Goal: Transaction & Acquisition: Purchase product/service

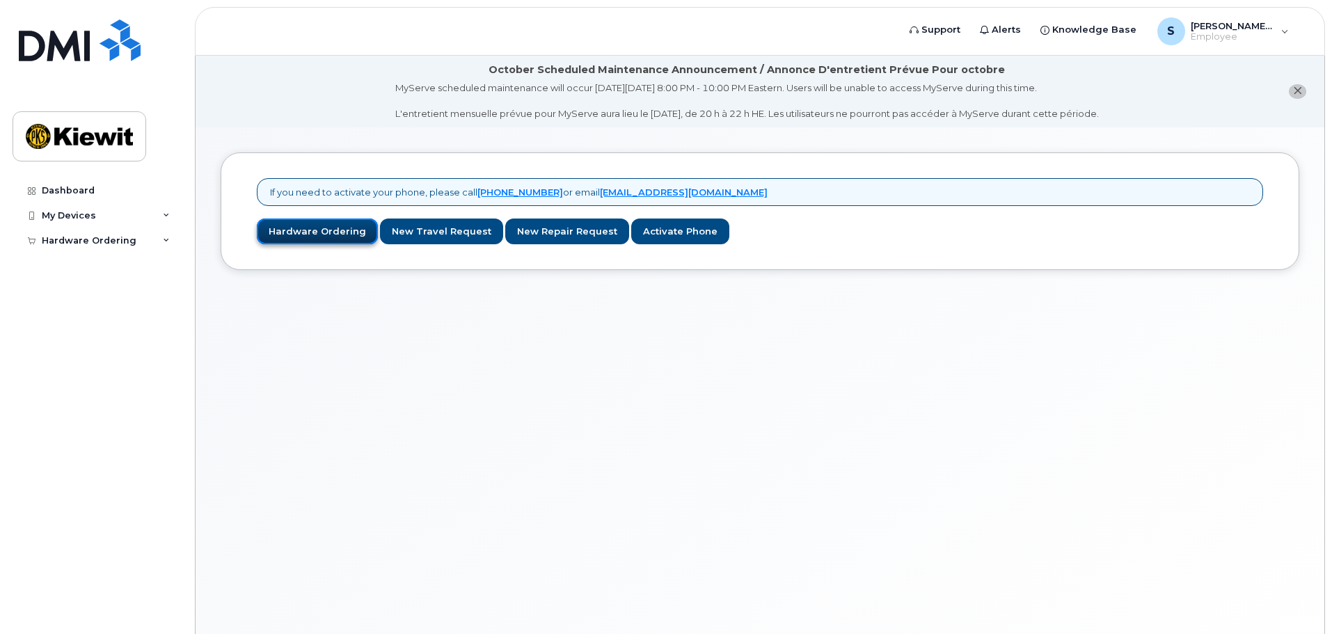
click at [349, 231] on link "Hardware Ordering" at bounding box center [317, 232] width 121 height 26
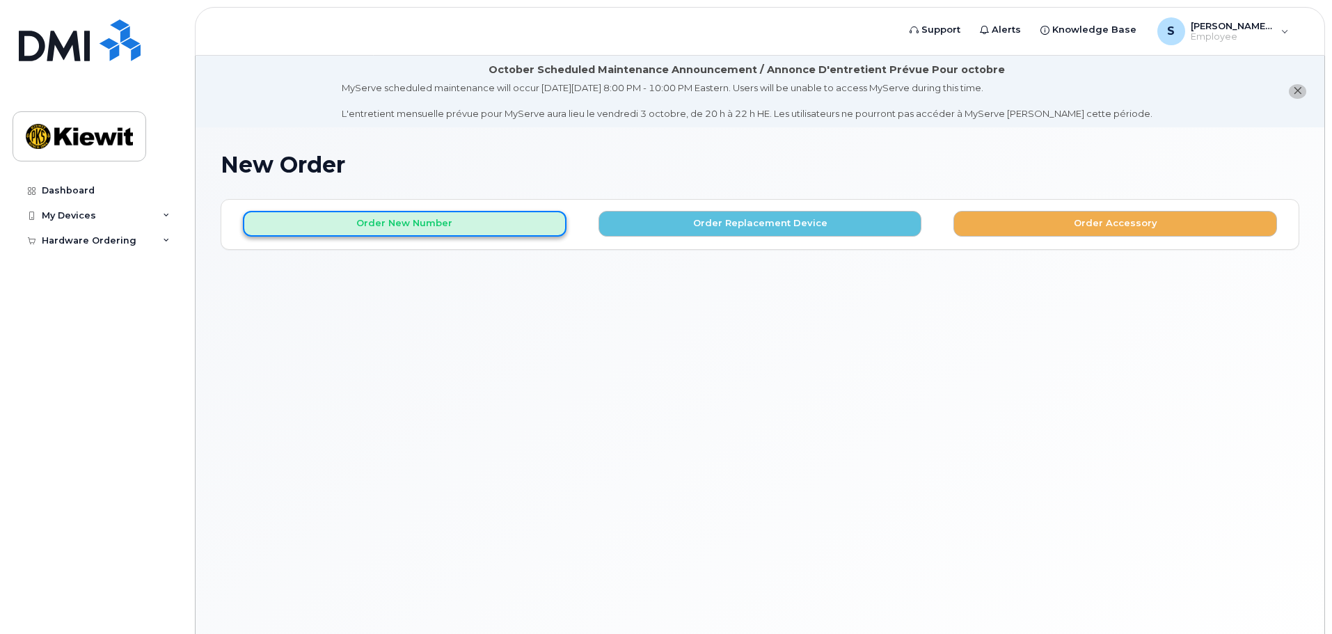
click at [474, 223] on button "Order New Number" at bounding box center [405, 224] width 324 height 26
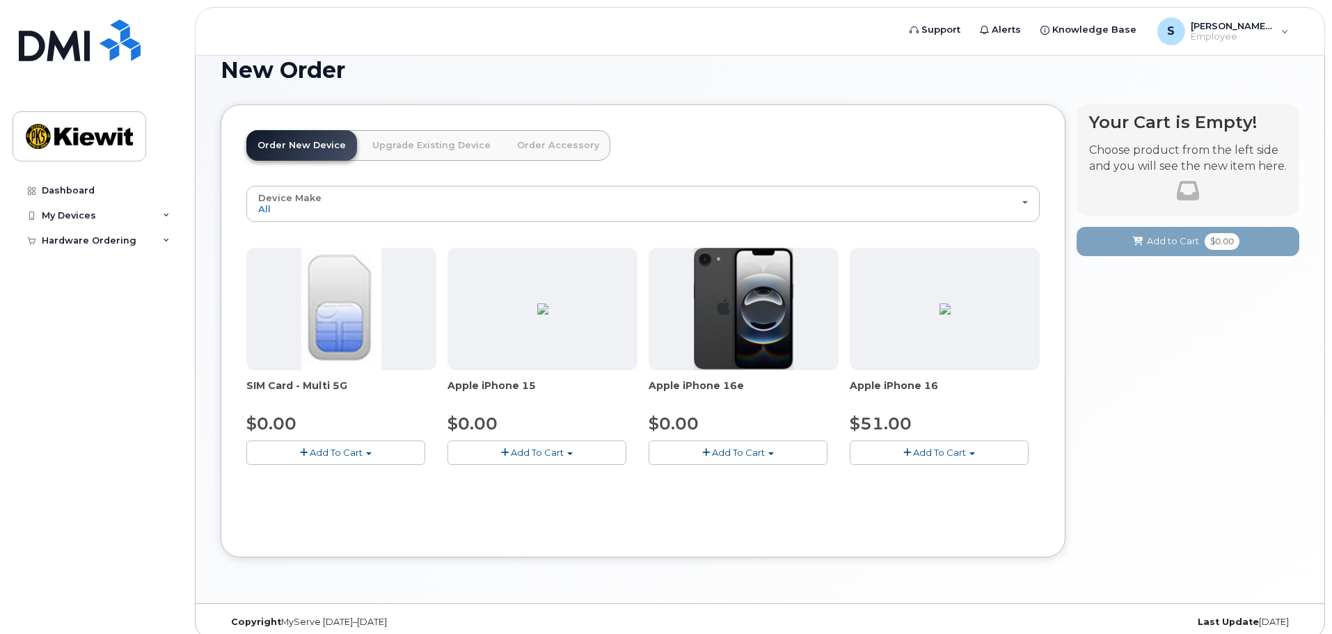
scroll to position [109, 0]
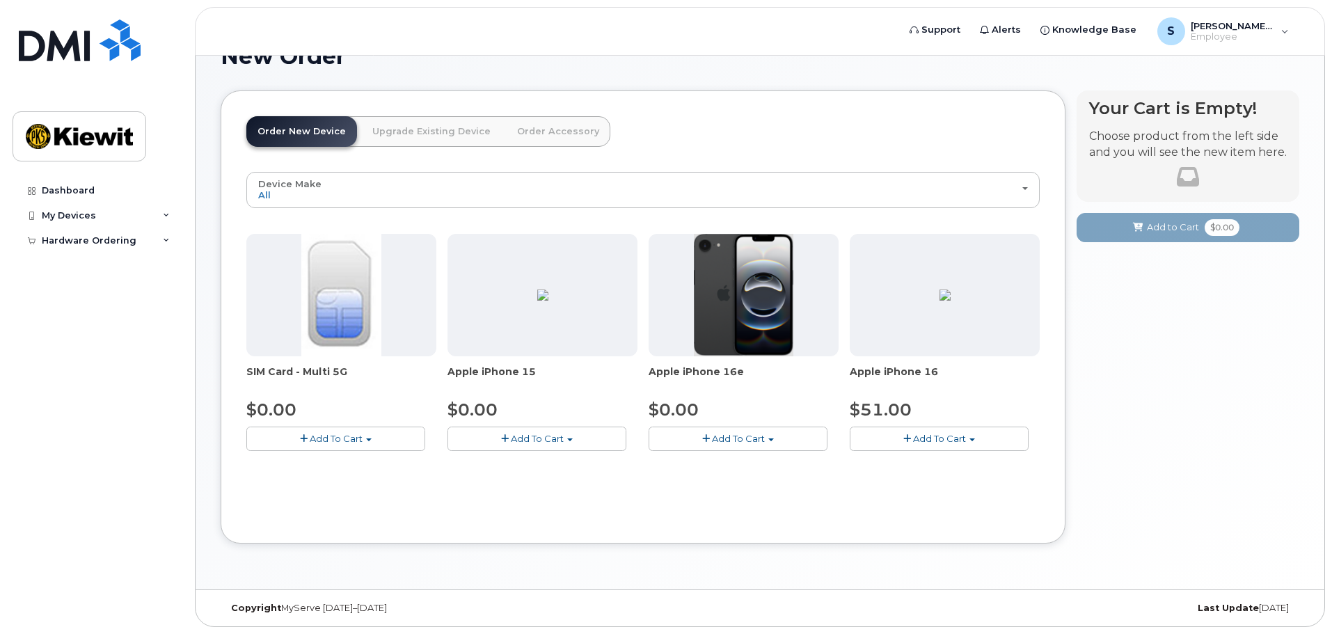
click at [809, 209] on div "Device Make All iPhone All iPhone SIM Card - Multi 5G $0.00 Add To Cart $0.00 -…" at bounding box center [642, 323] width 793 height 302
click at [741, 313] on img at bounding box center [744, 295] width 100 height 122
click at [940, 301] on img at bounding box center [945, 295] width 11 height 11
click at [947, 443] on span "Add To Cart" at bounding box center [939, 438] width 53 height 11
click at [947, 484] on link "$51.00 - 3-year activation (128GB model)" at bounding box center [962, 481] width 218 height 17
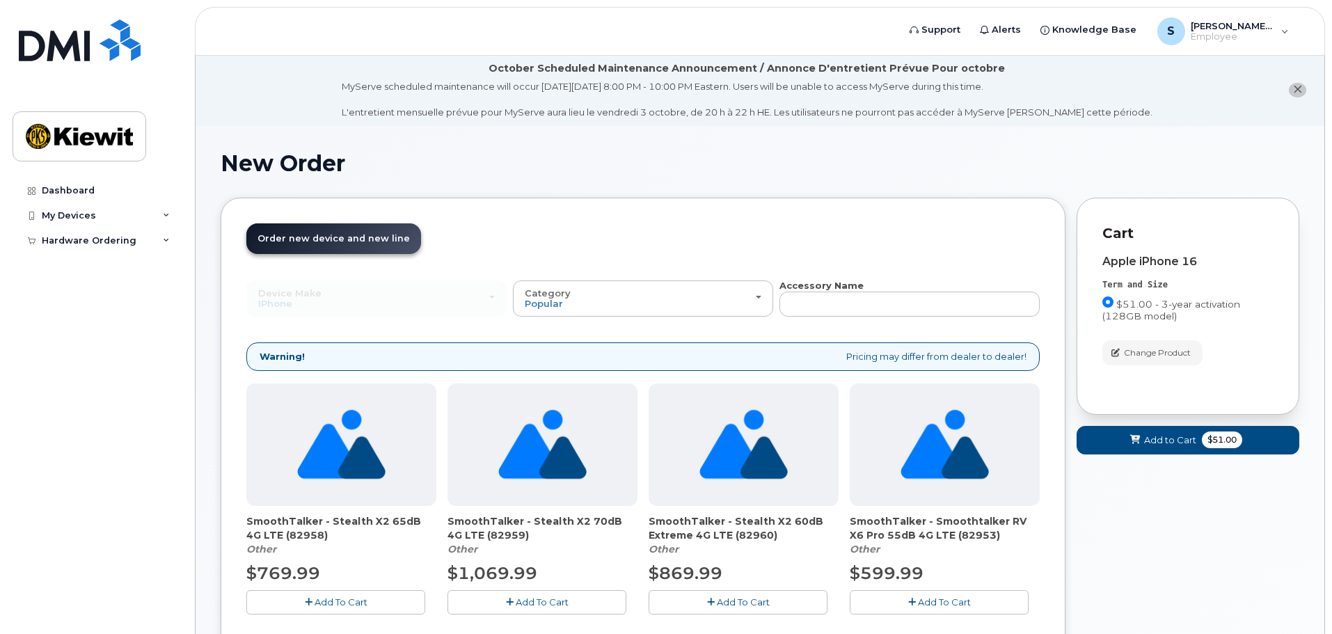
scroll to position [0, 0]
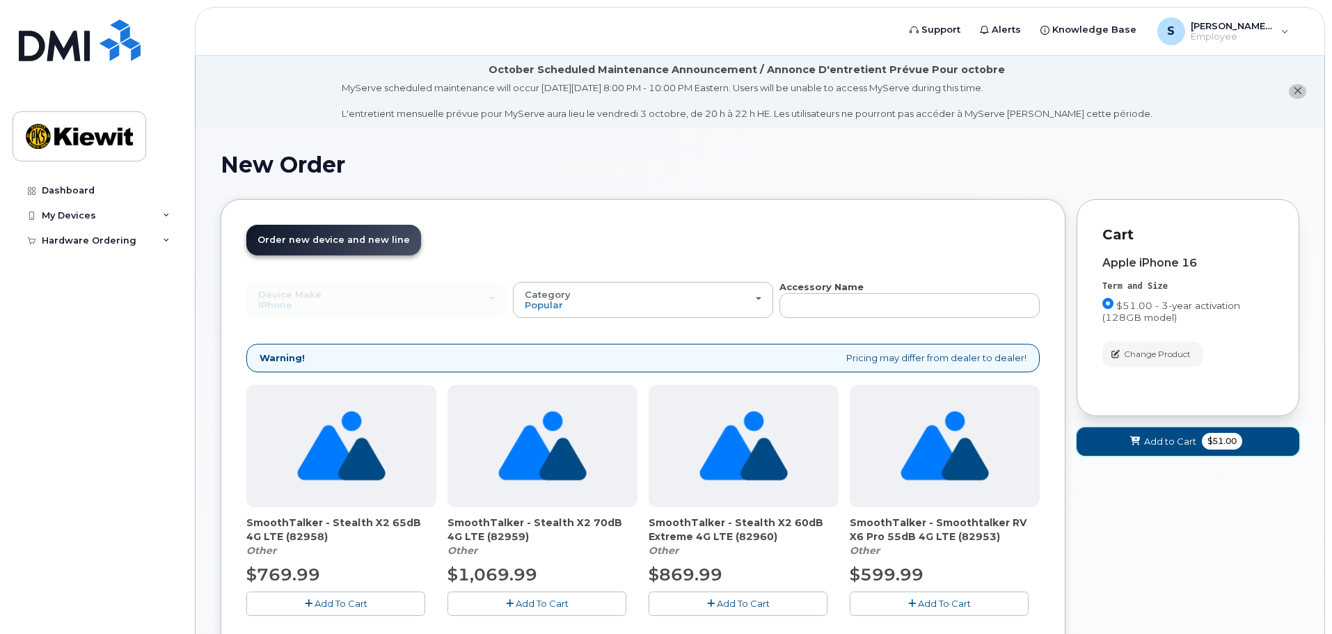
click at [1199, 440] on button "Add to Cart $51.00" at bounding box center [1188, 441] width 223 height 29
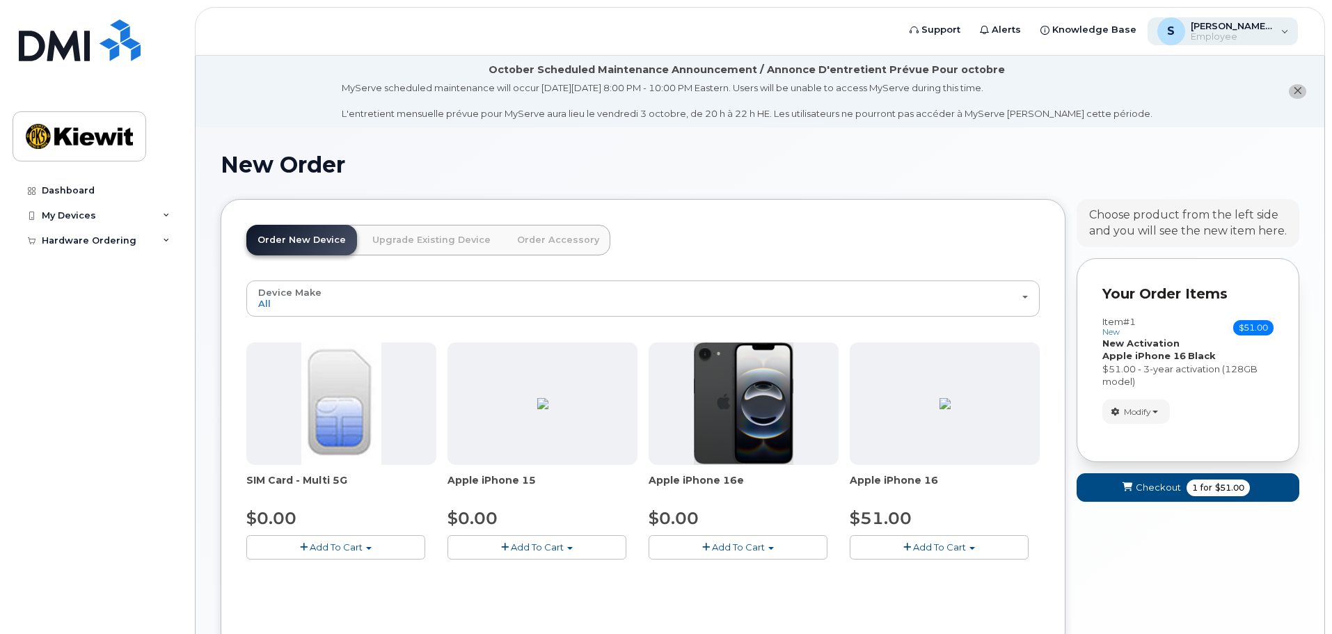
click at [1224, 22] on span "[PERSON_NAME].Aguilar1" at bounding box center [1233, 25] width 84 height 11
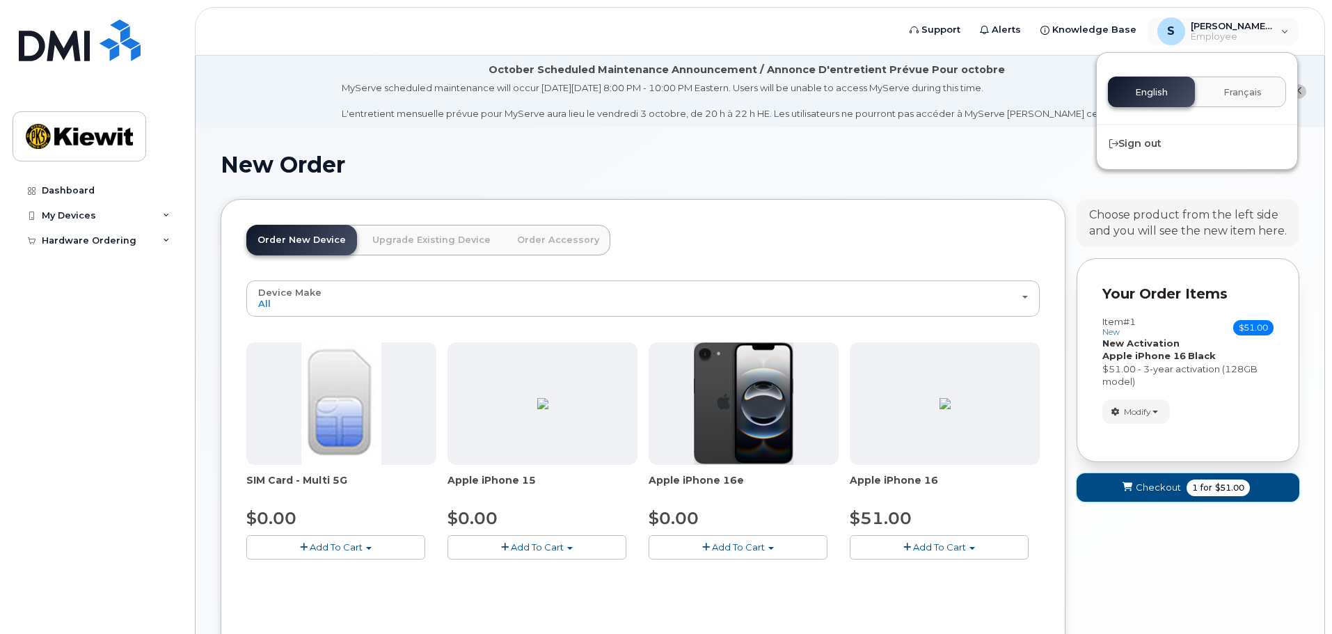
click at [1174, 488] on span "Checkout" at bounding box center [1158, 487] width 45 height 13
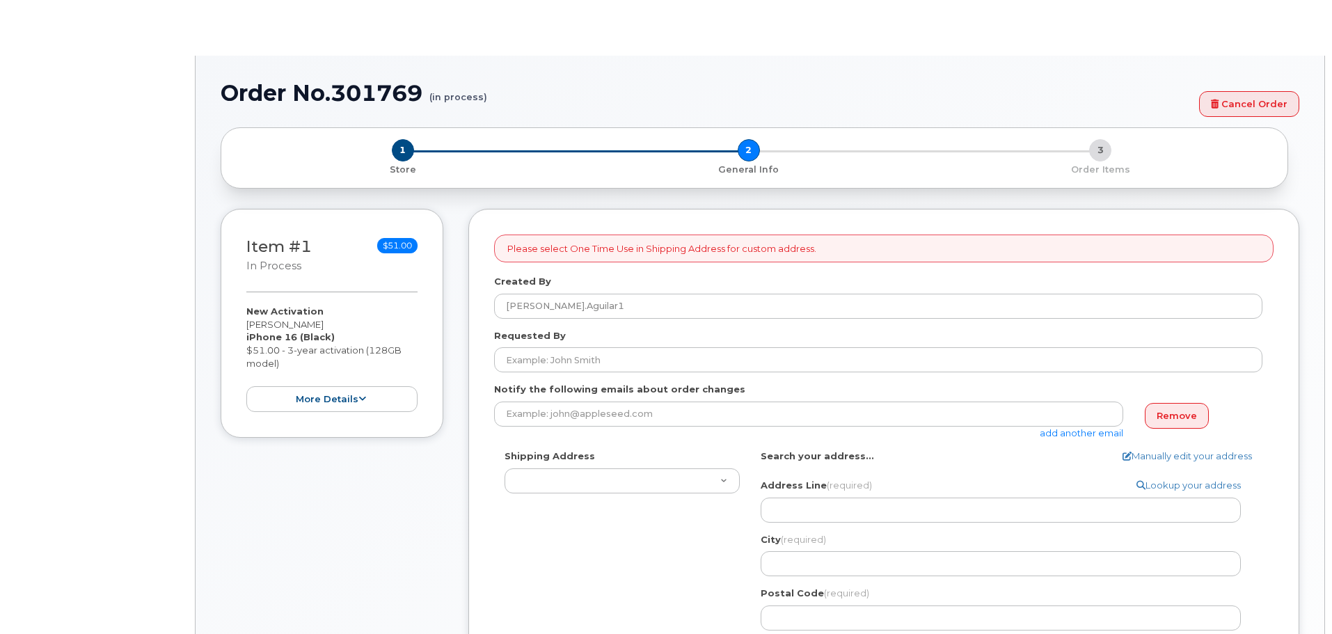
select select
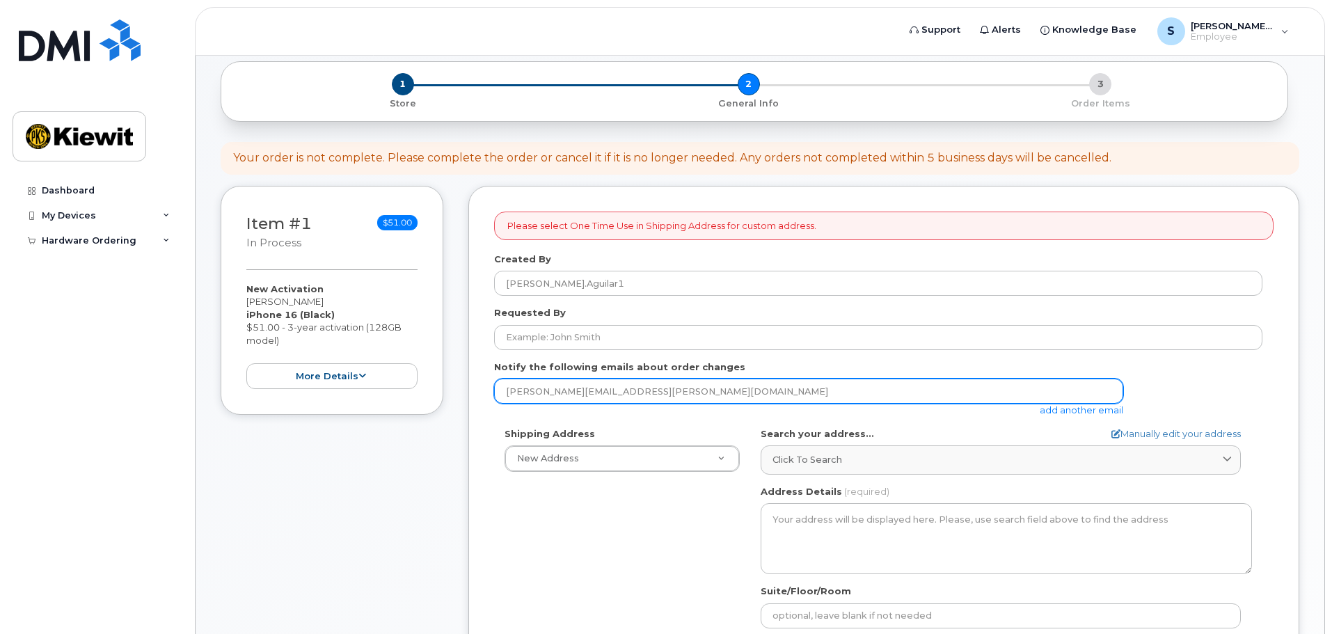
scroll to position [139, 0]
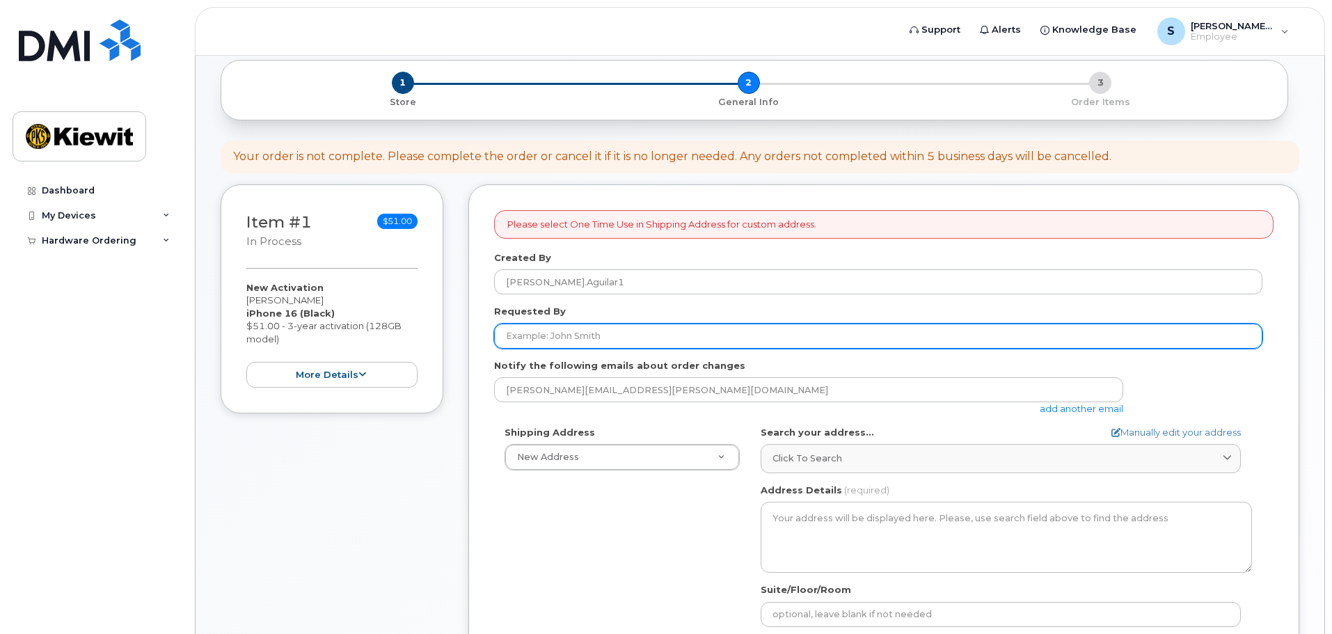
click at [604, 336] on input "Requested By" at bounding box center [878, 336] width 768 height 25
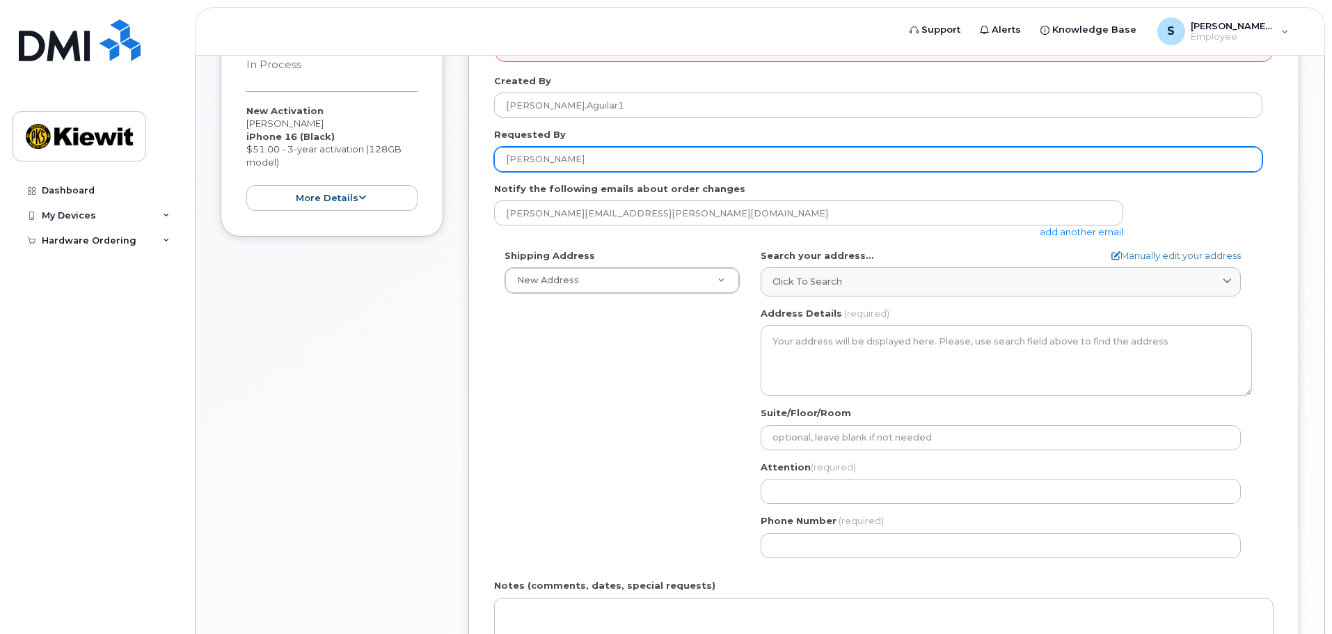
scroll to position [348, 0]
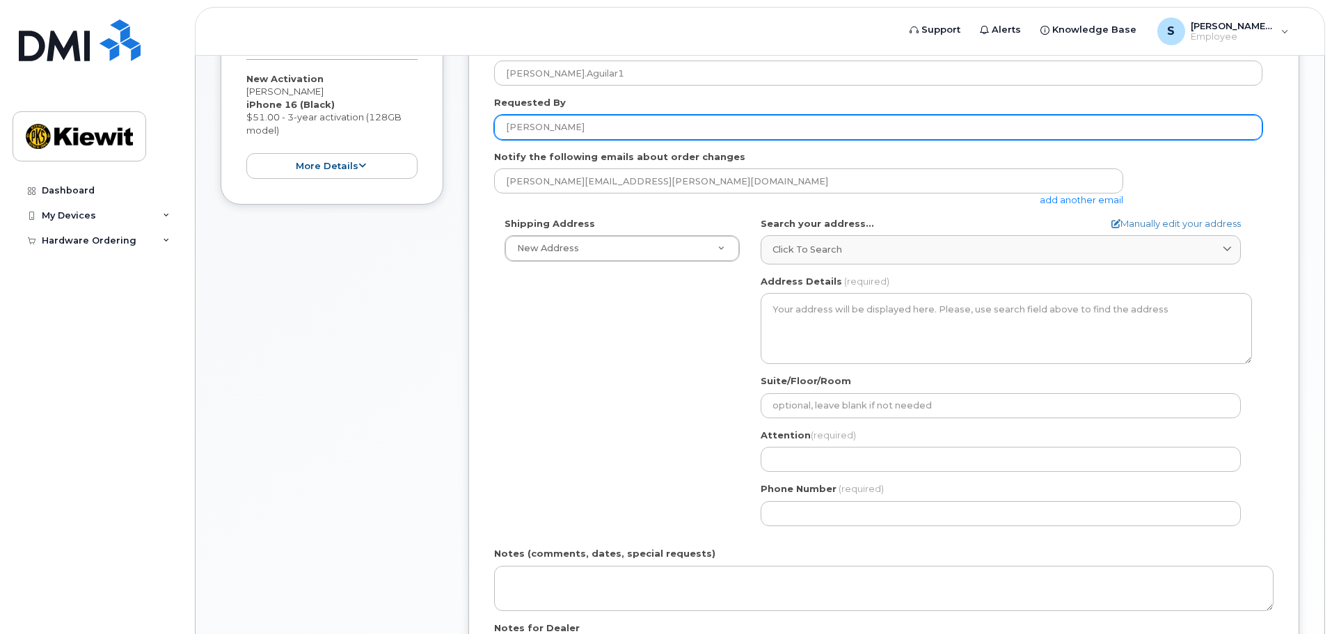
type input "[PERSON_NAME]"
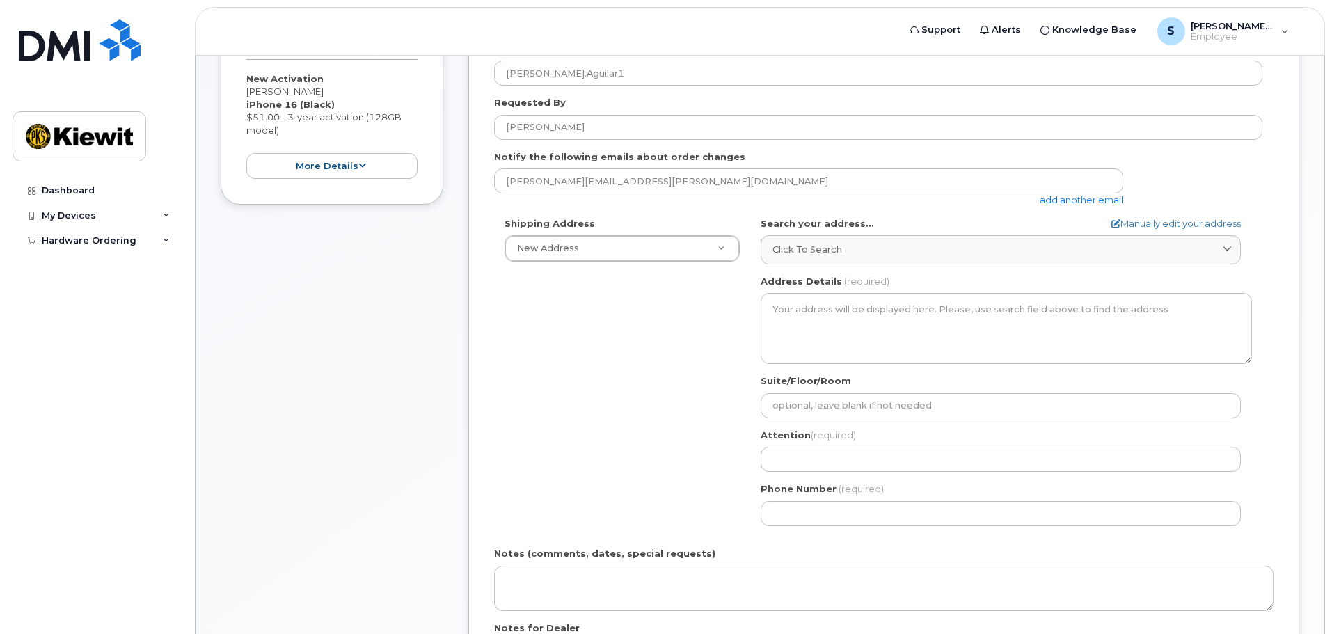
click at [629, 361] on div "Shipping Address New Address New Address Beaver Marine Limited Cahill-Ganotec, …" at bounding box center [878, 376] width 768 height 319
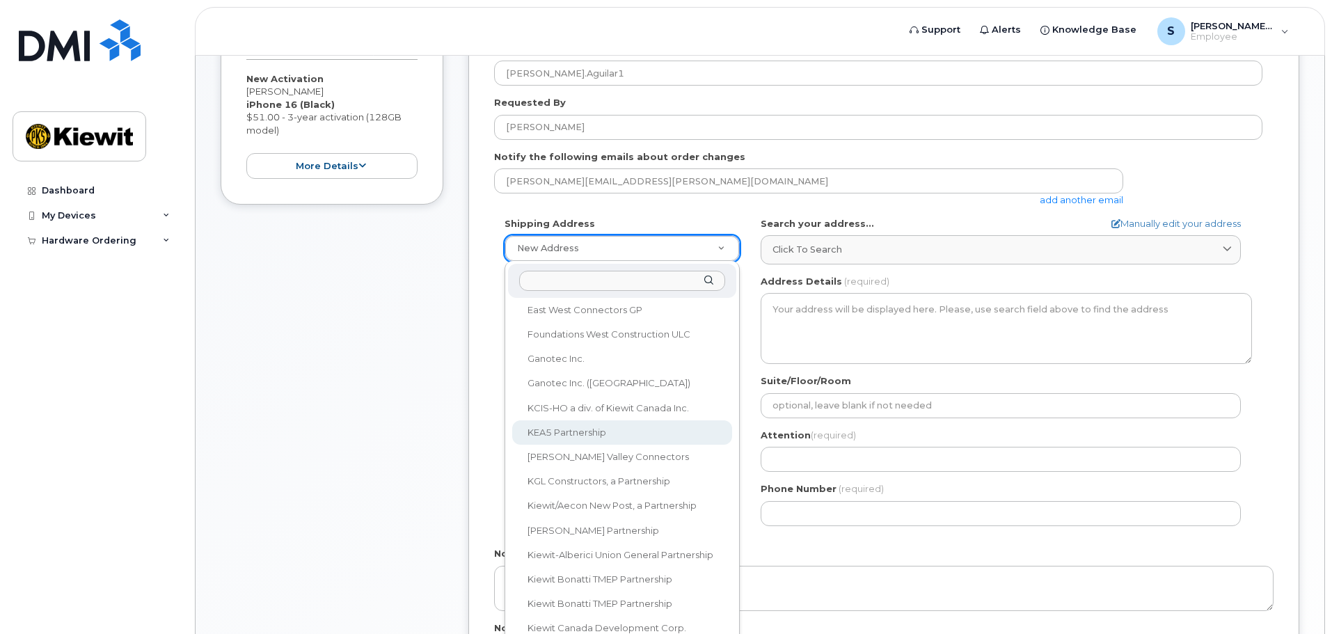
scroll to position [0, 0]
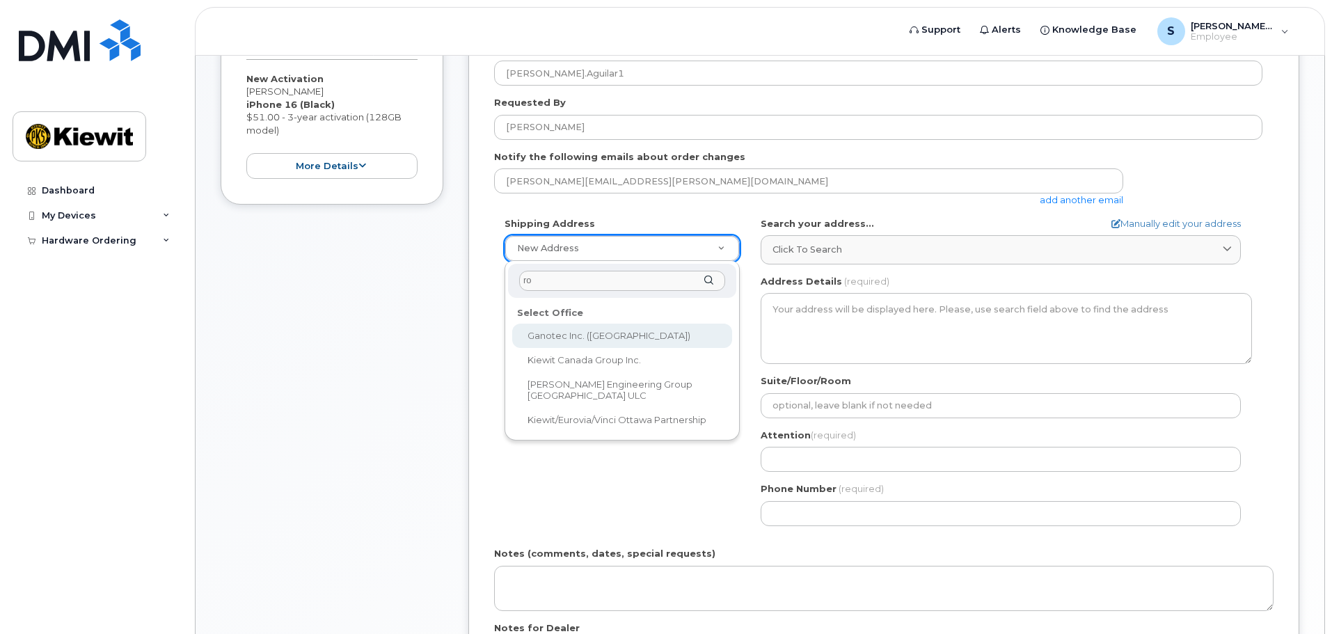
type input "r"
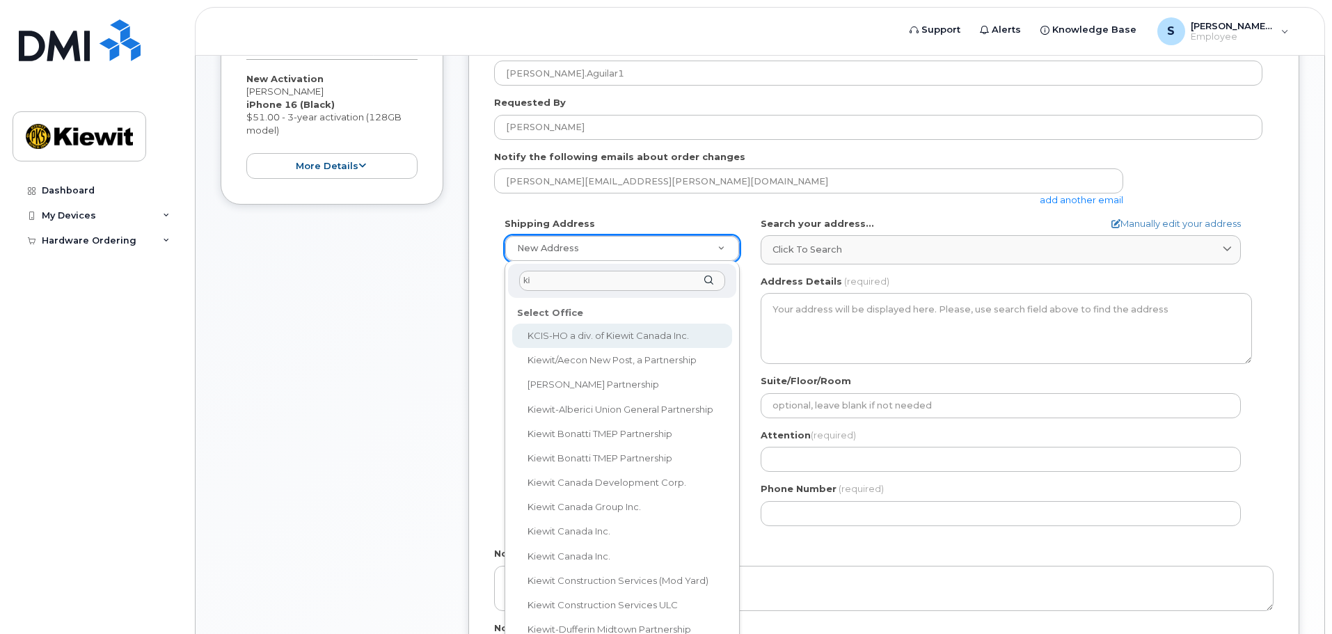
type input "k"
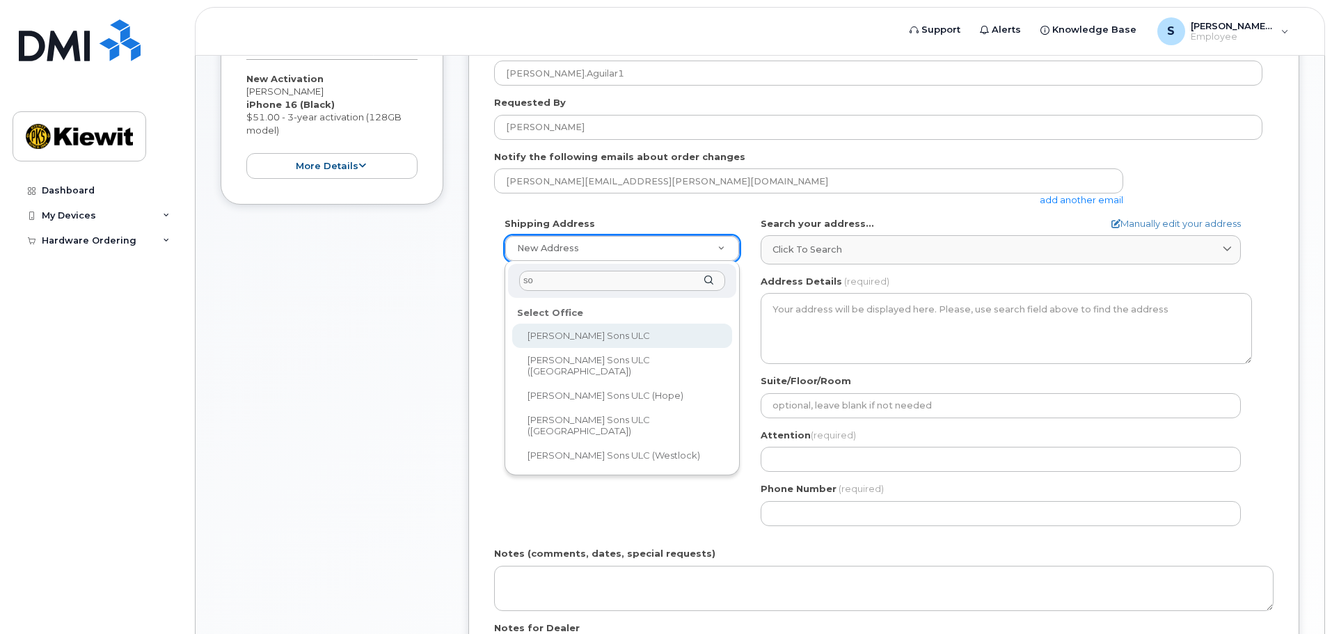
type input "s"
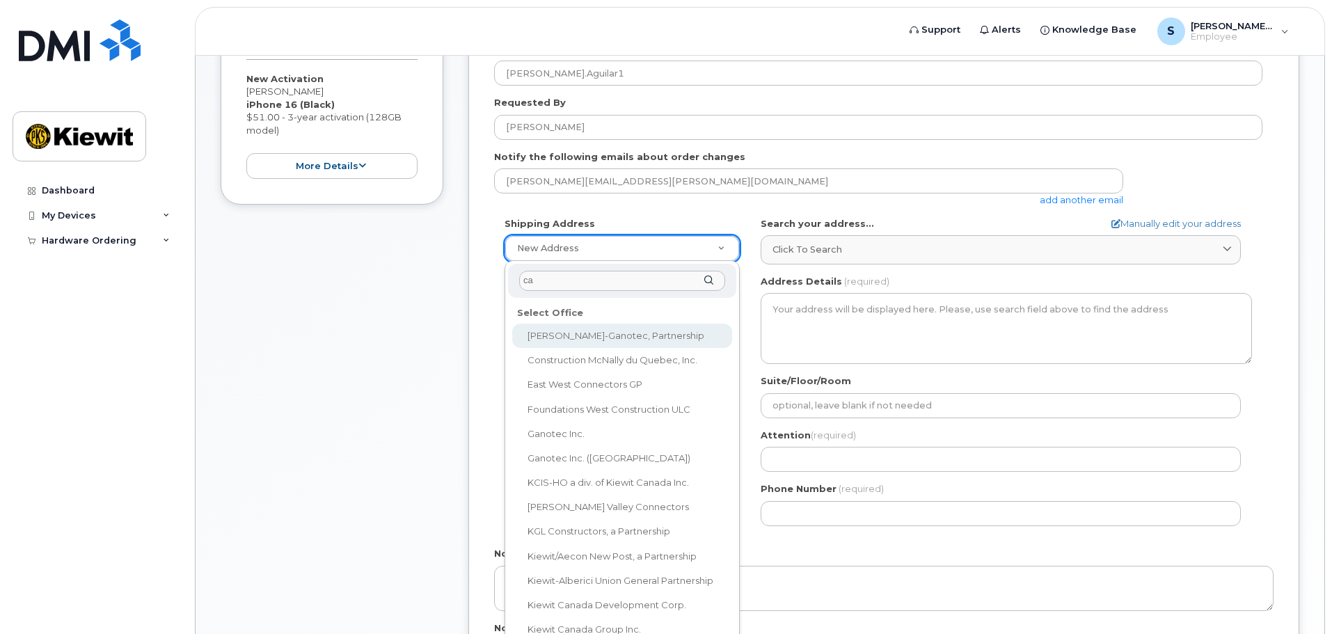
type input "c"
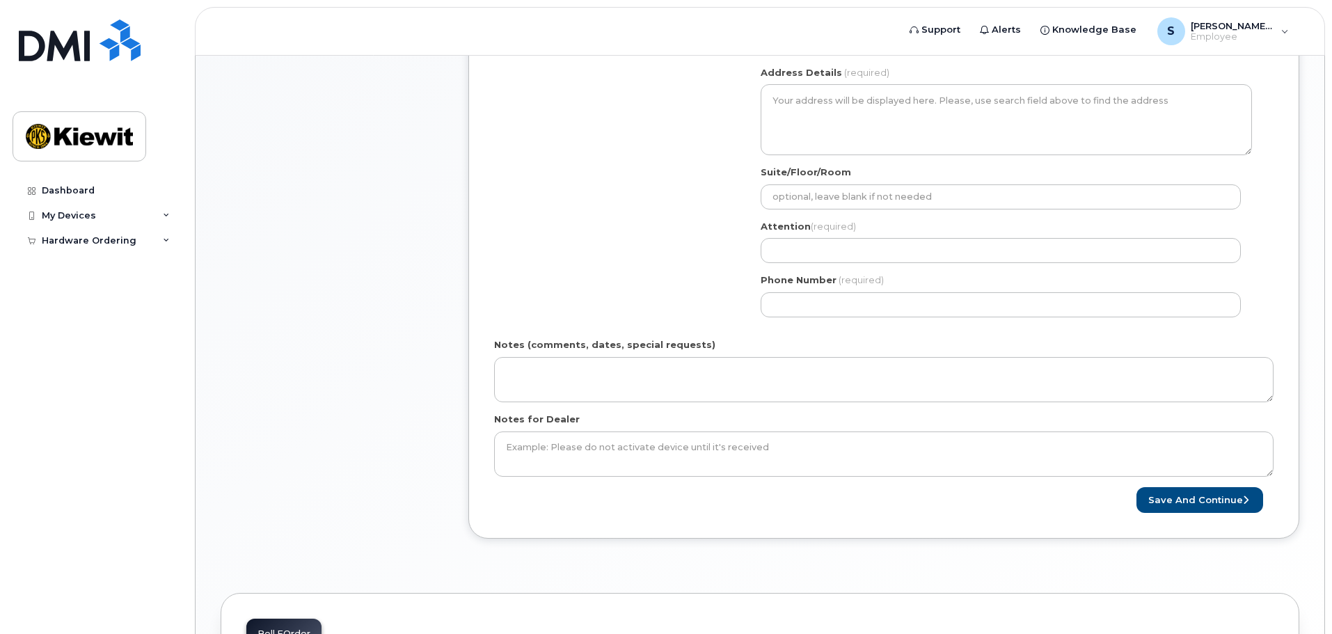
scroll to position [418, 0]
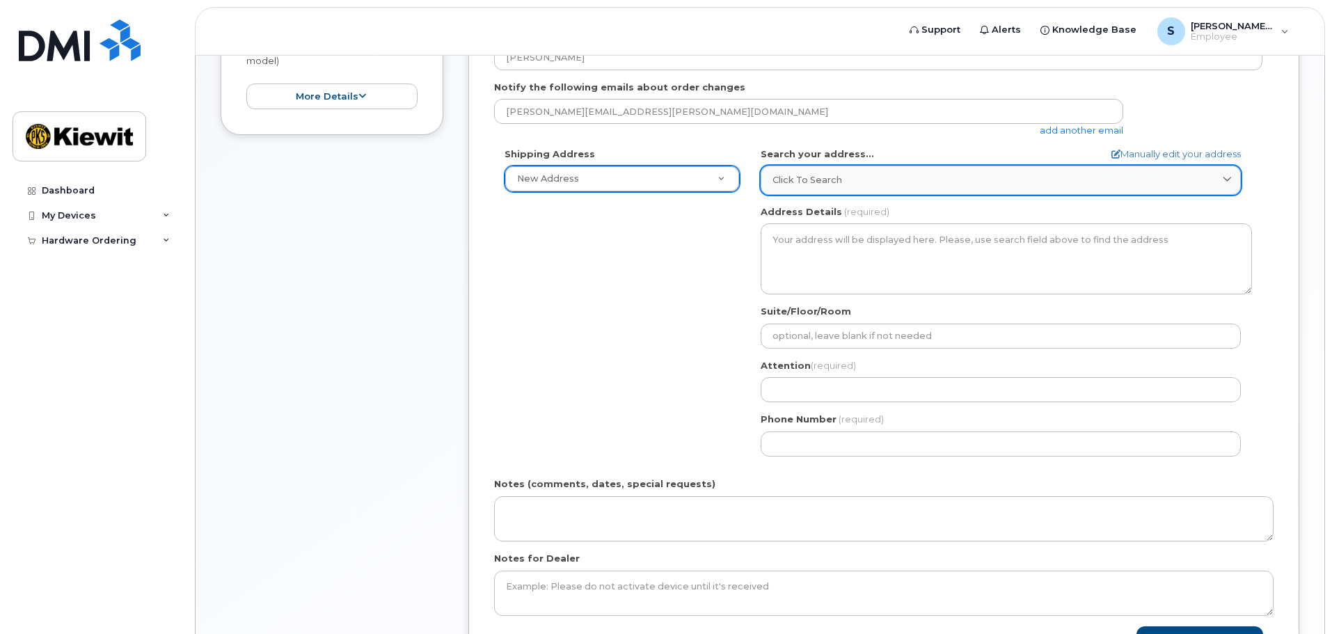
click at [819, 183] on span "Click to search" at bounding box center [808, 179] width 70 height 13
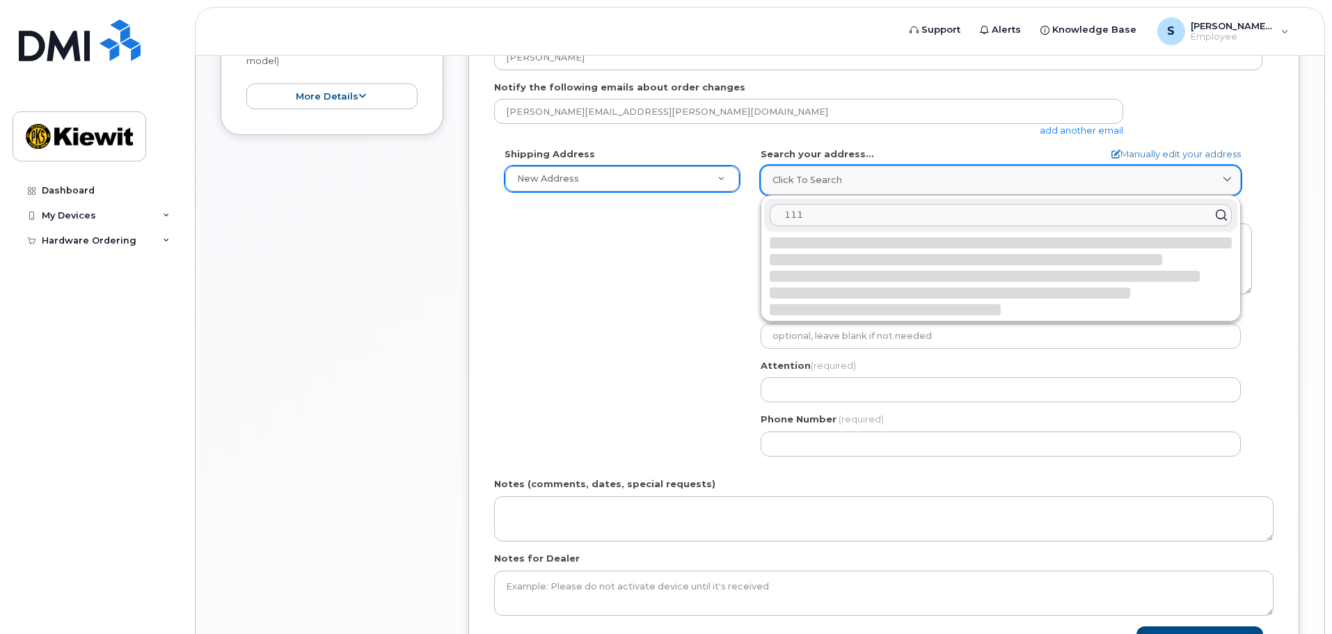
type input "s"
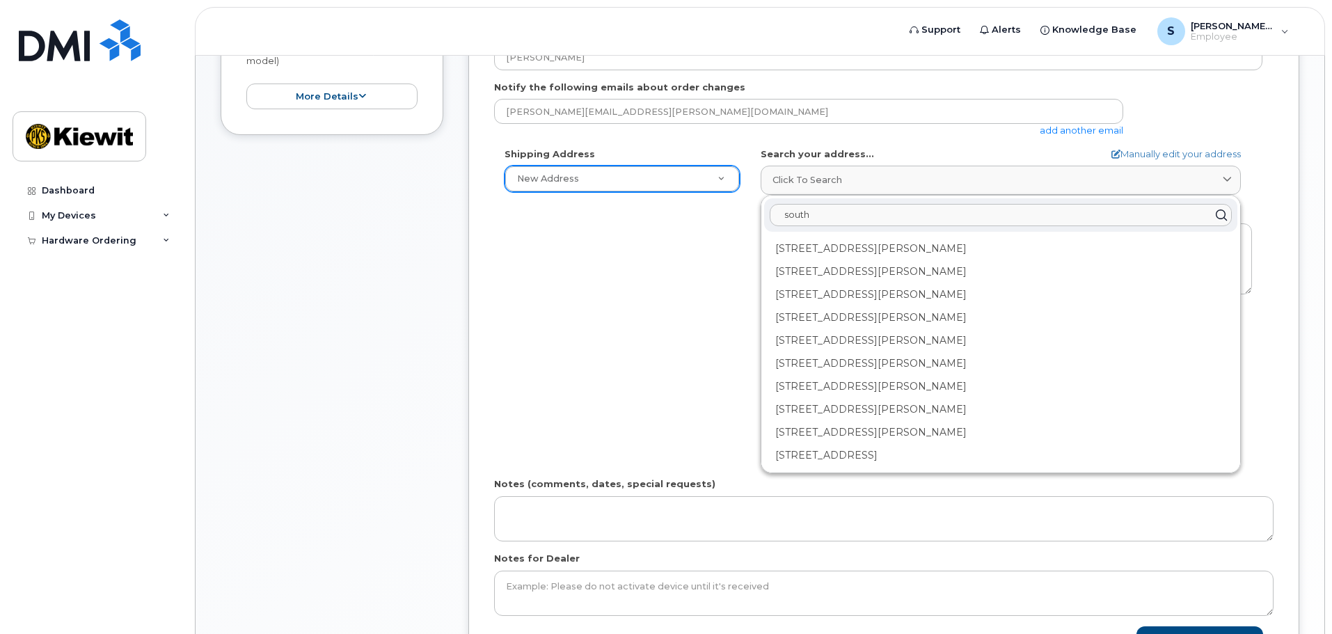
click at [835, 210] on input "south" at bounding box center [1001, 215] width 462 height 22
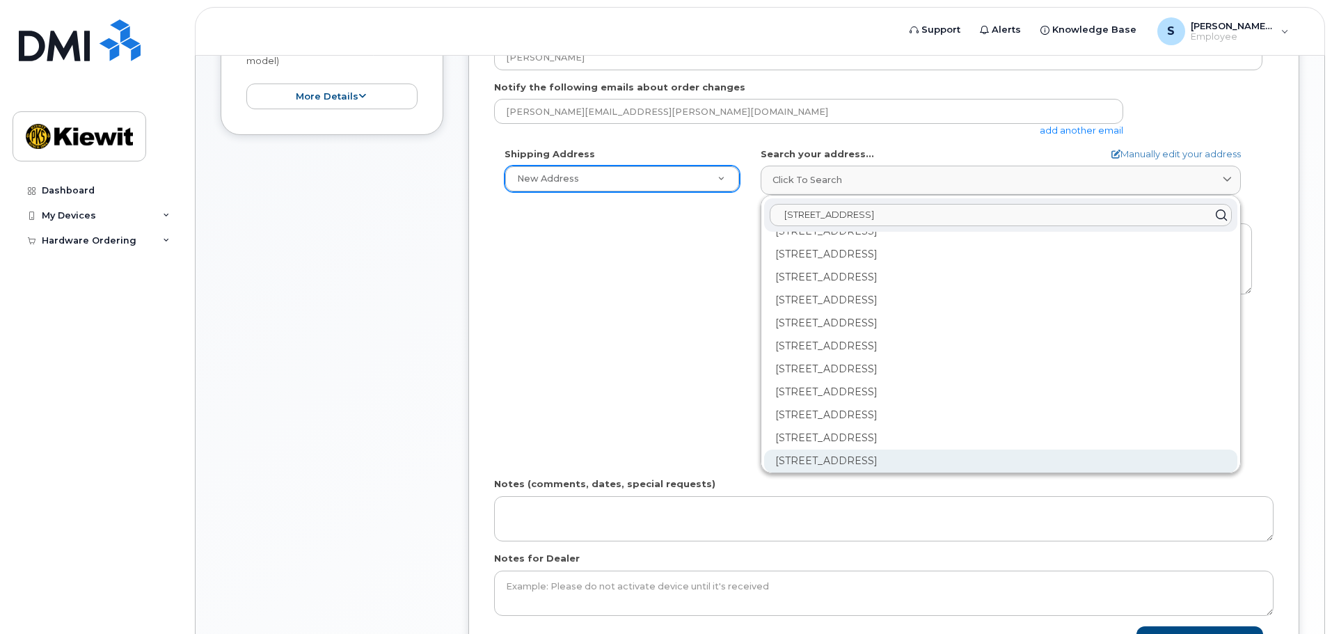
scroll to position [1114, 0]
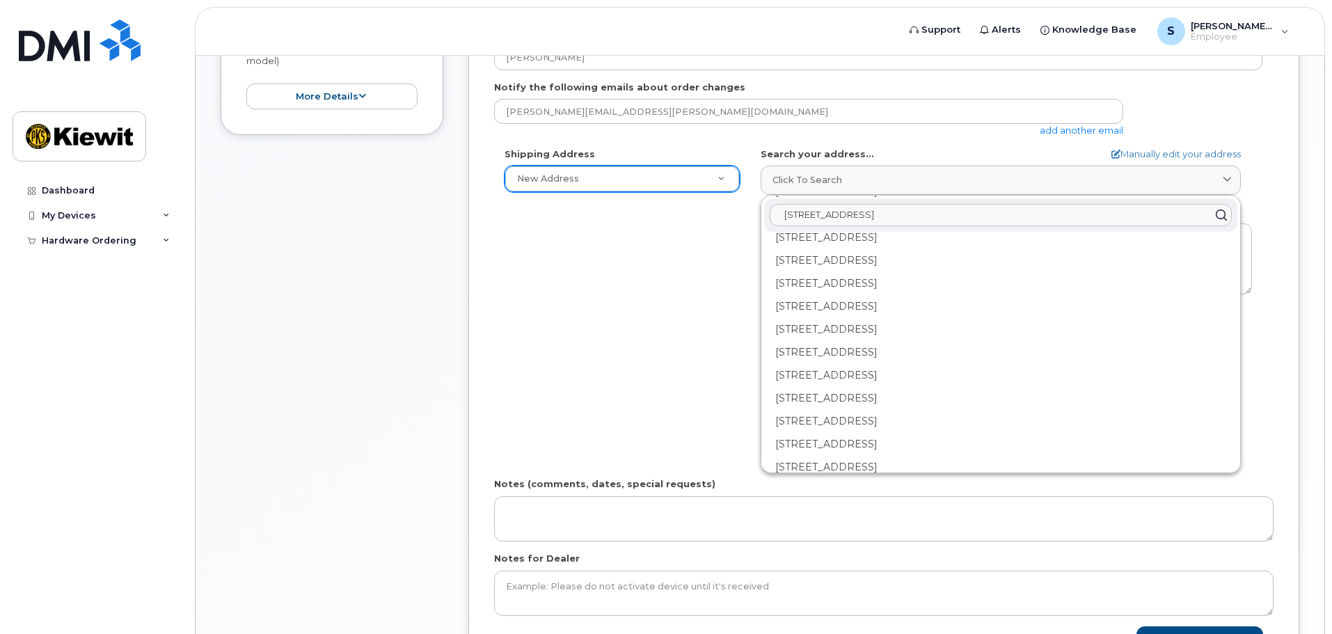
click at [784, 214] on input "1111 6 ave sw" at bounding box center [1001, 215] width 462 height 22
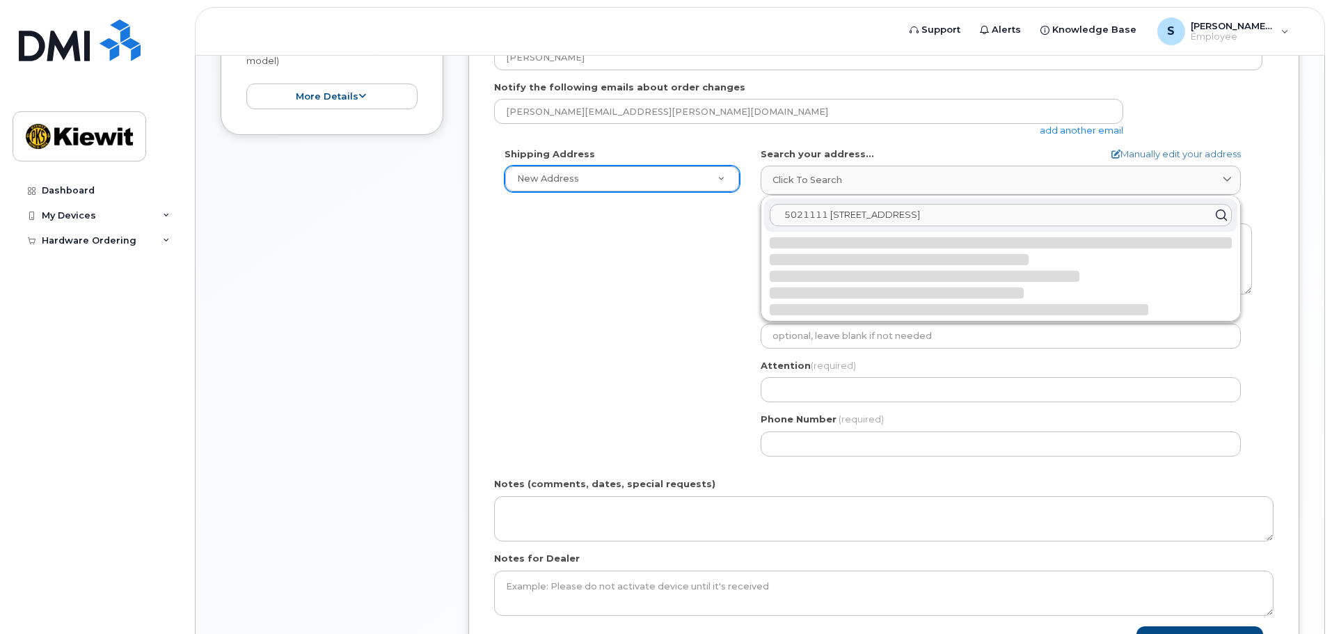
scroll to position [0, 0]
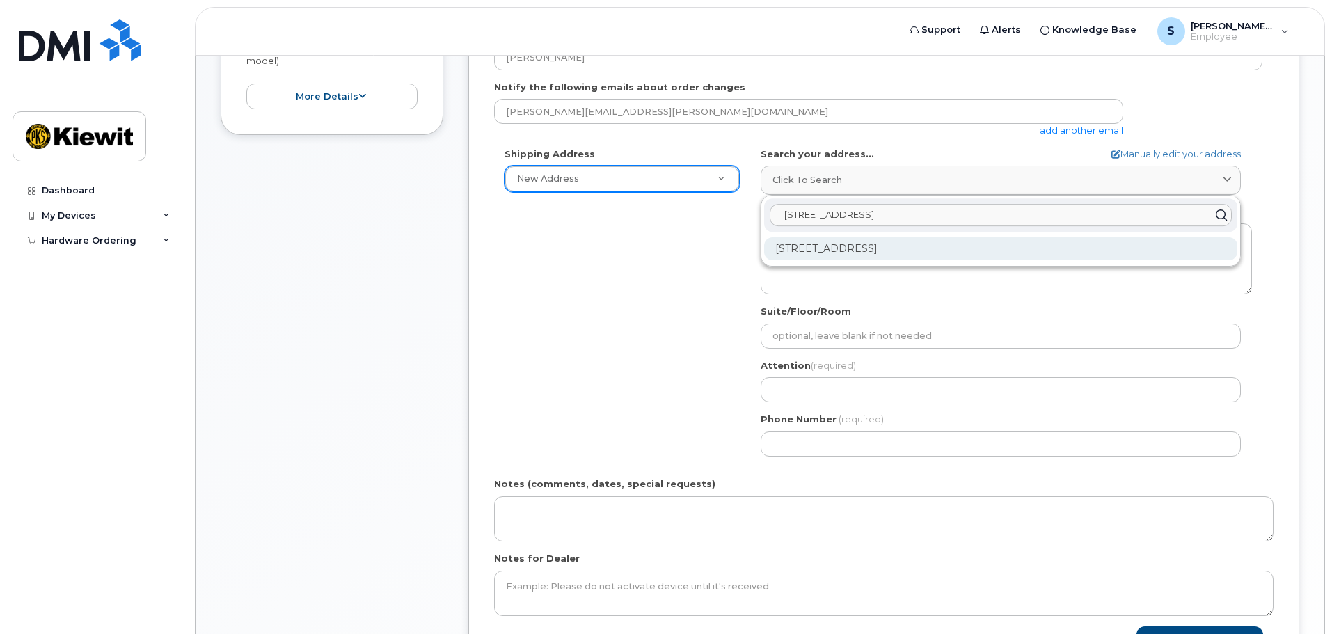
type input "502-1111 6 ave sw"
click at [843, 253] on div "502-1111 6 Ave SW Calgary AB T2P 5M5" at bounding box center [1000, 248] width 473 height 23
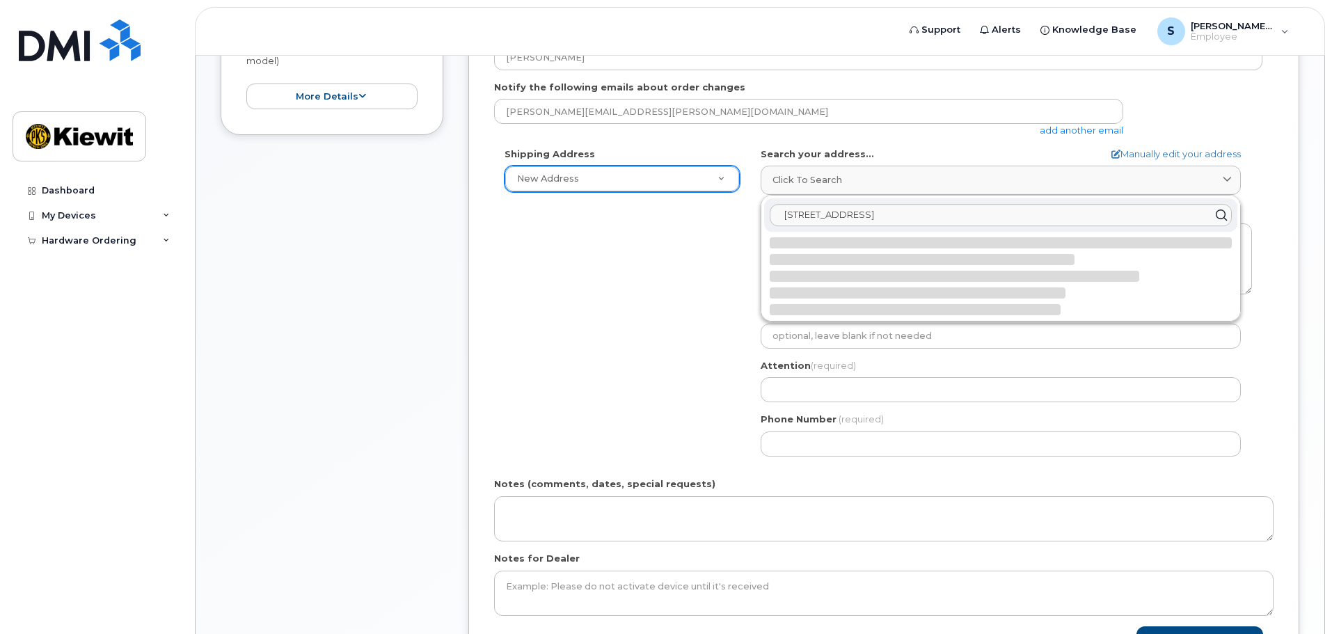
select select
type textarea "502-1111 6 Ave SW CALGARY AB T2P 5M5 CANADA"
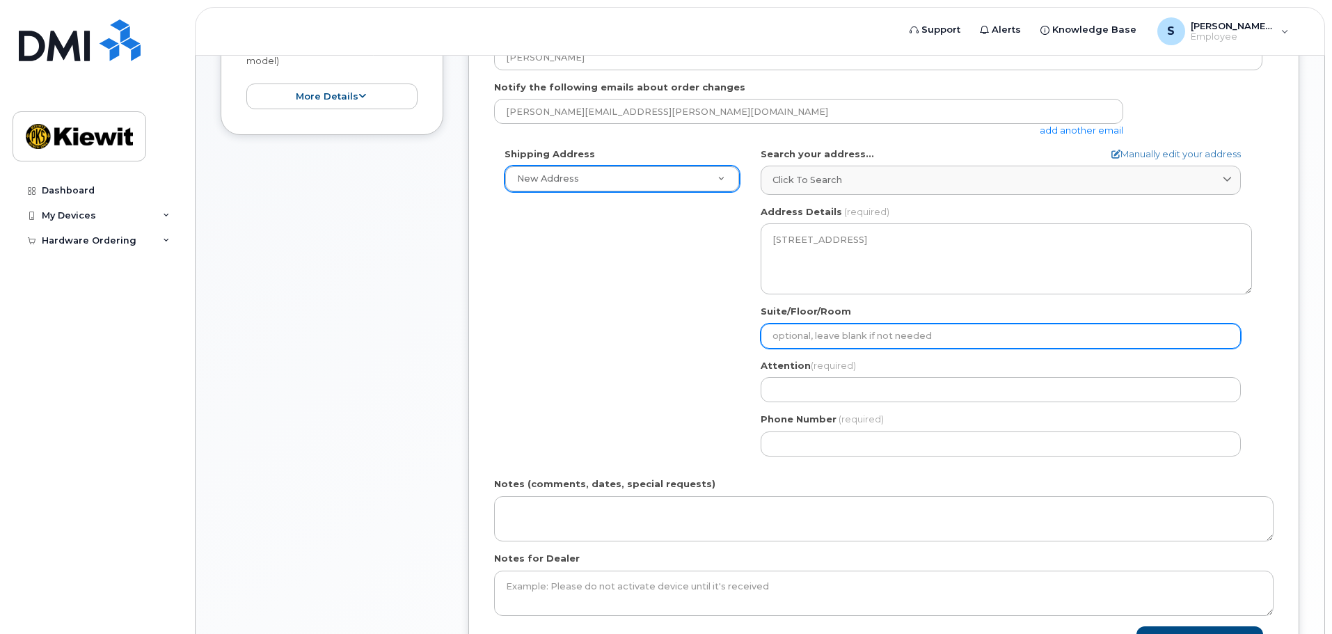
click at [832, 341] on input "Suite/Floor/Room" at bounding box center [1001, 336] width 480 height 25
select select
type input "5"
select select
type input "50"
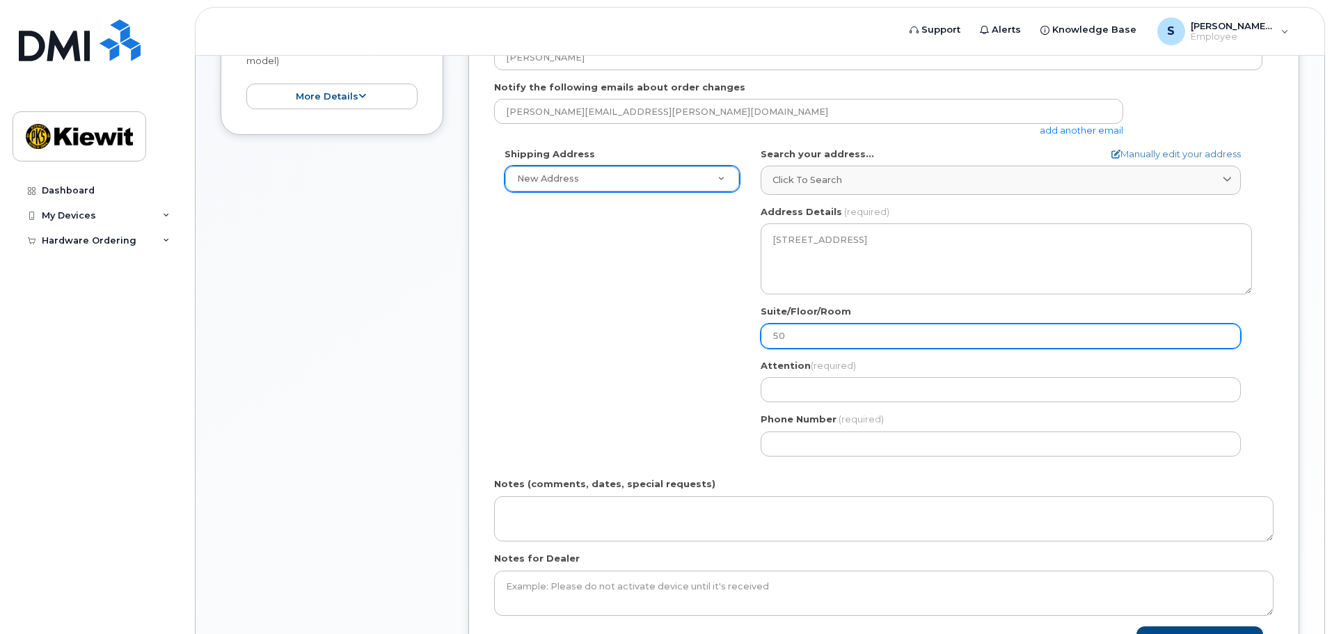
select select
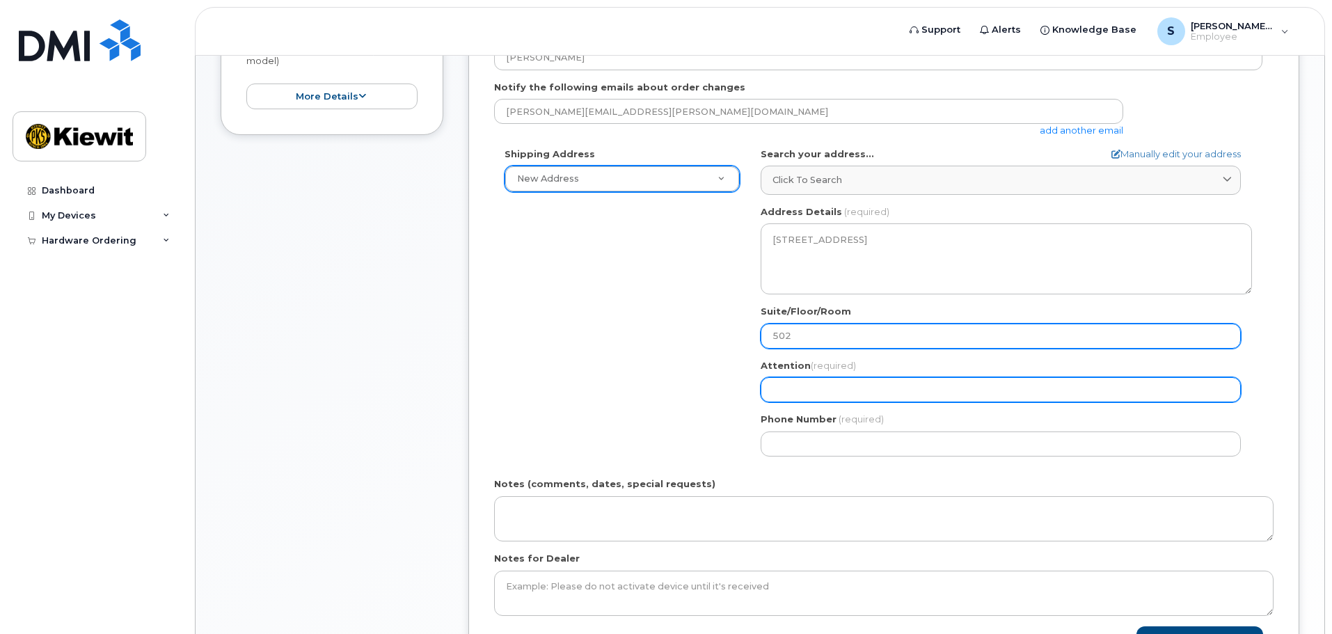
type input "502"
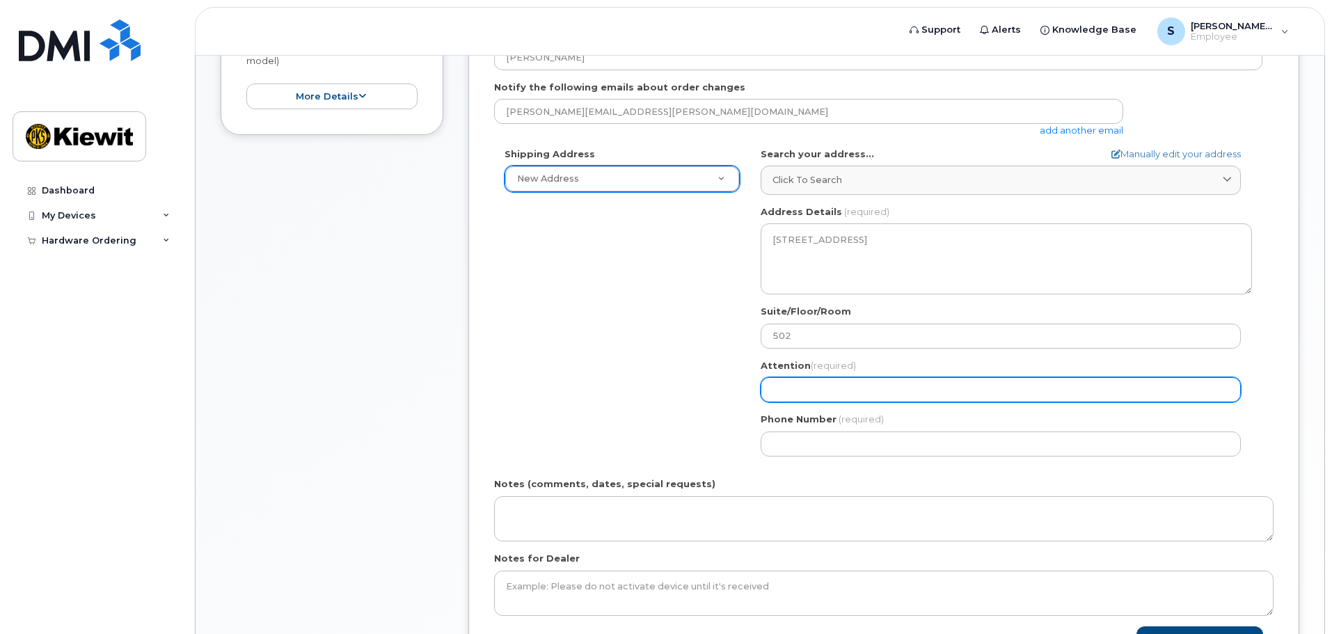
drag, startPoint x: 834, startPoint y: 388, endPoint x: 809, endPoint y: 388, distance: 25.1
click at [834, 388] on input "Attention (required)" at bounding box center [1001, 389] width 480 height 25
type input "[PERSON_NAME]"
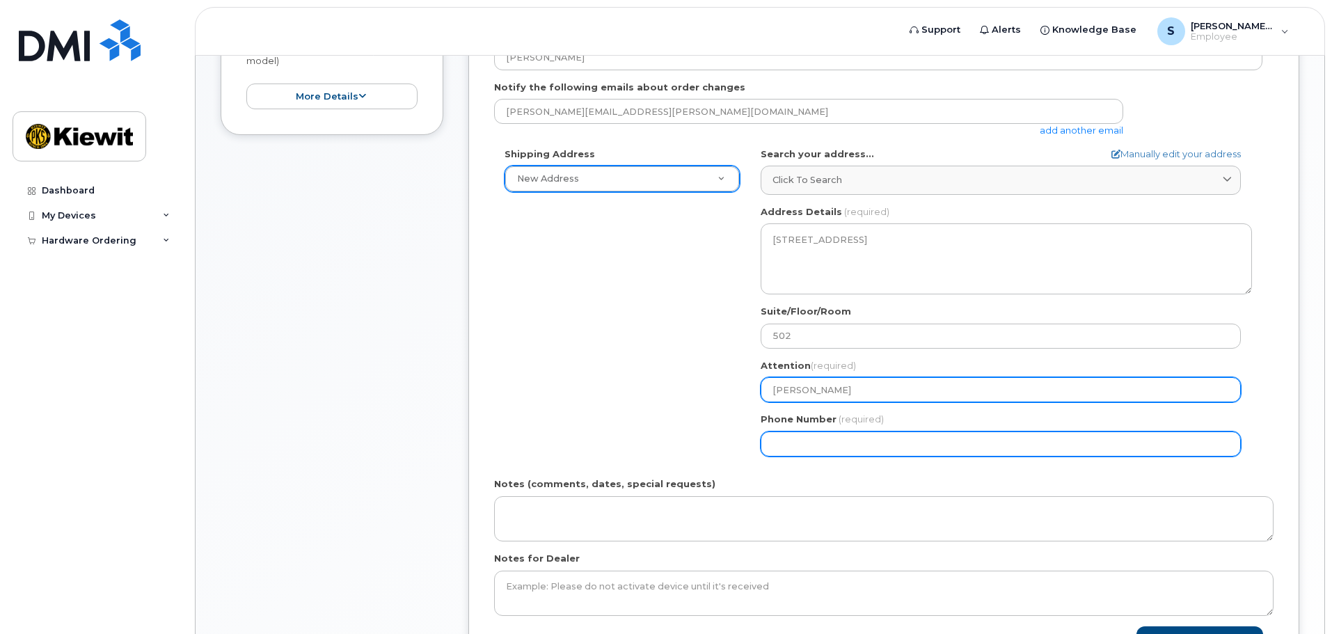
type input "5877078303"
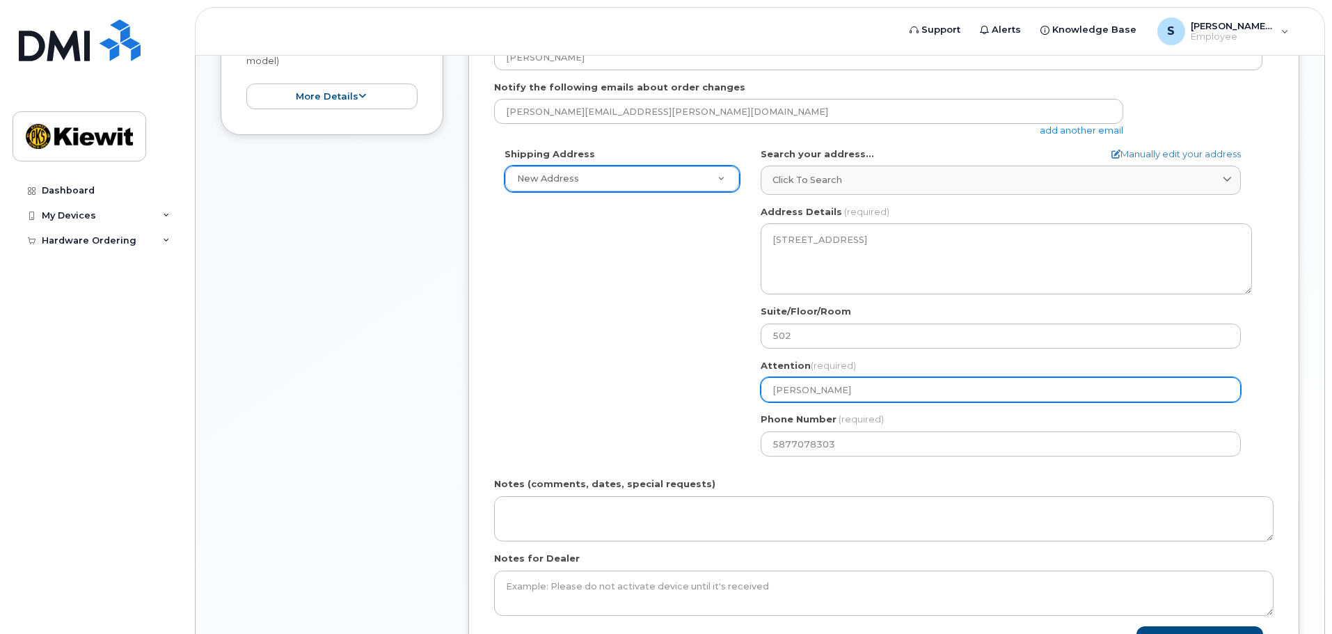
select select
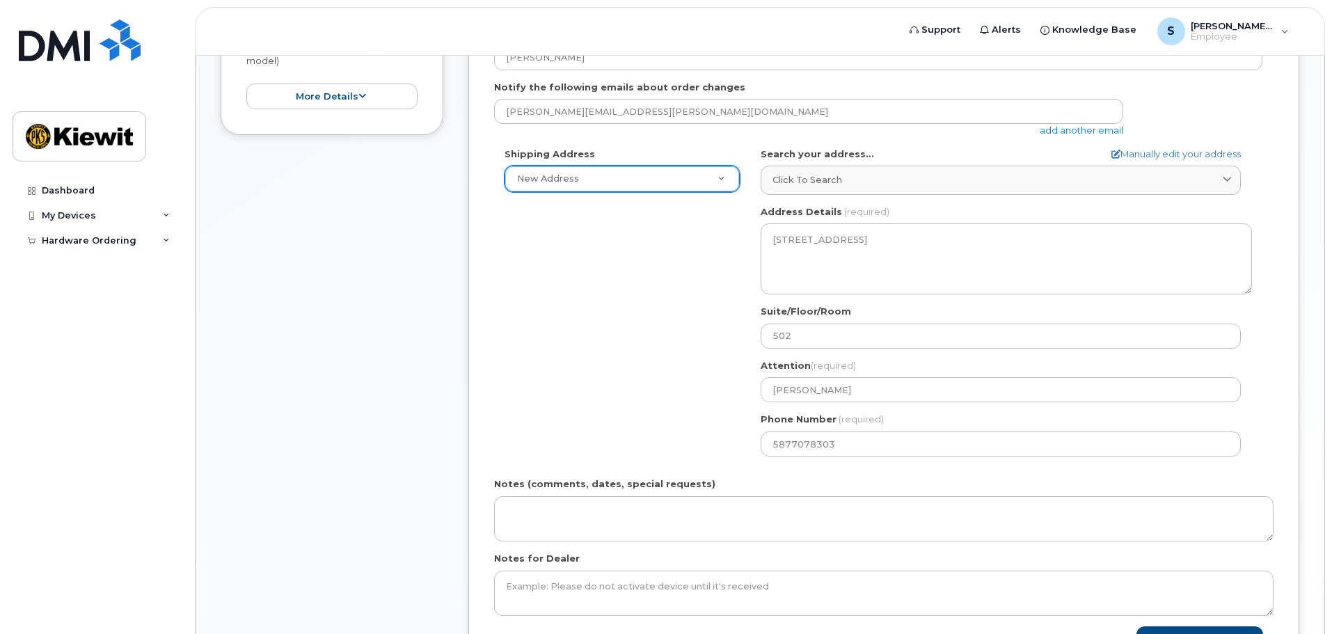
click at [715, 444] on div "Shipping Address New Address New Address Beaver Marine Limited Cahill-Ganotec, …" at bounding box center [878, 307] width 768 height 319
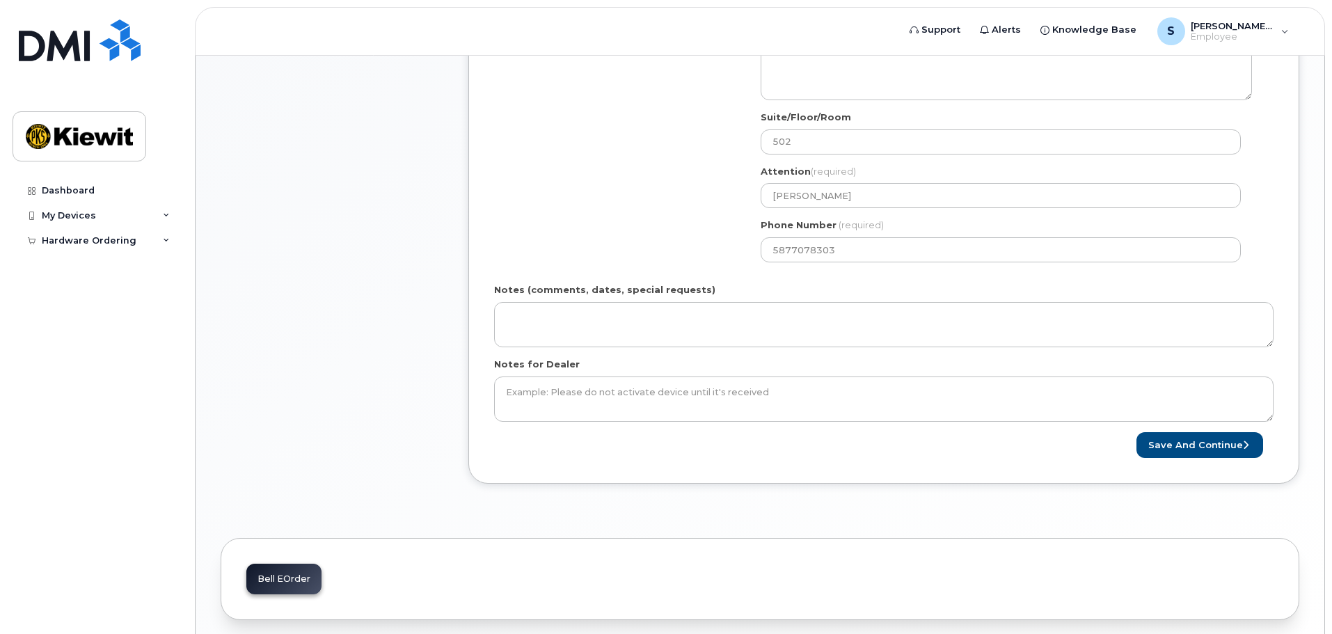
scroll to position [626, 0]
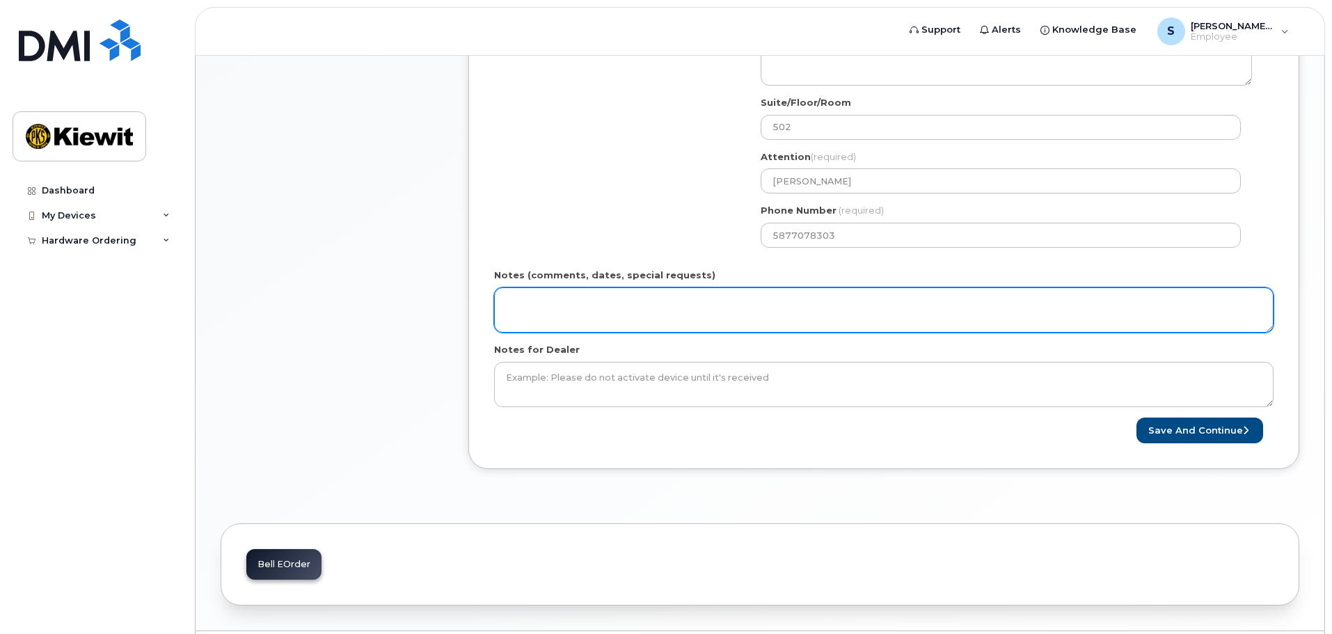
click at [634, 319] on textarea "Notes (comments, dates, special requests)" at bounding box center [884, 310] width 780 height 46
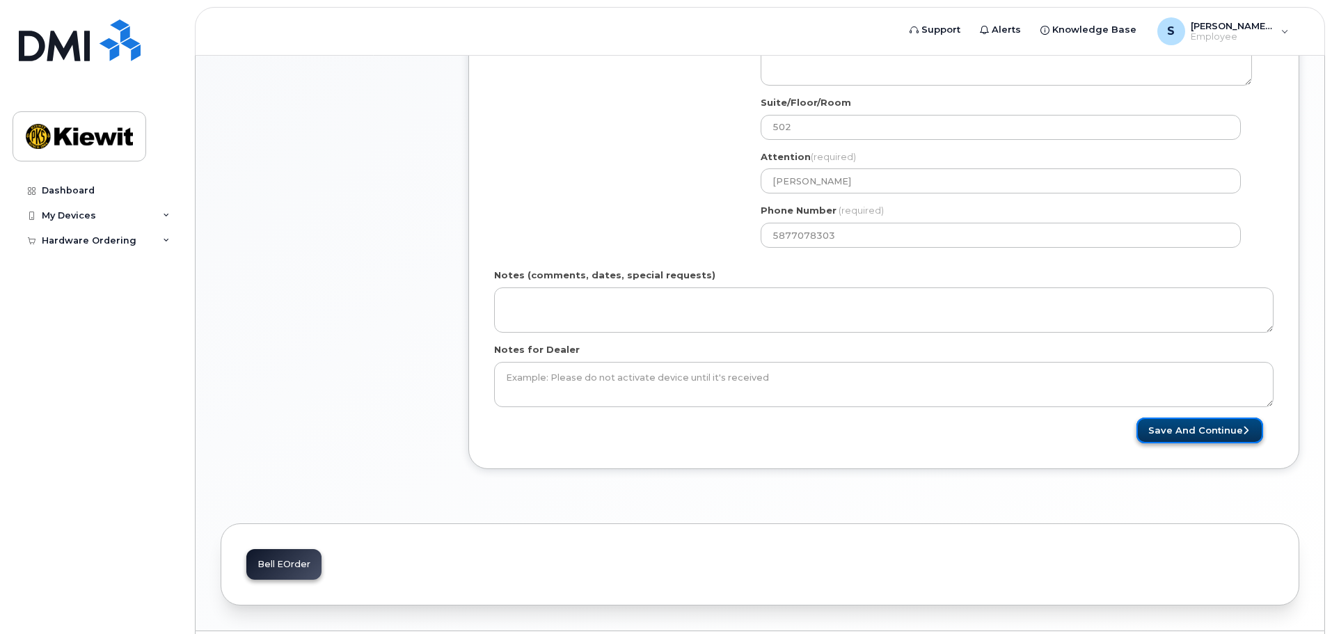
click at [1174, 428] on button "Save and Continue" at bounding box center [1200, 431] width 127 height 26
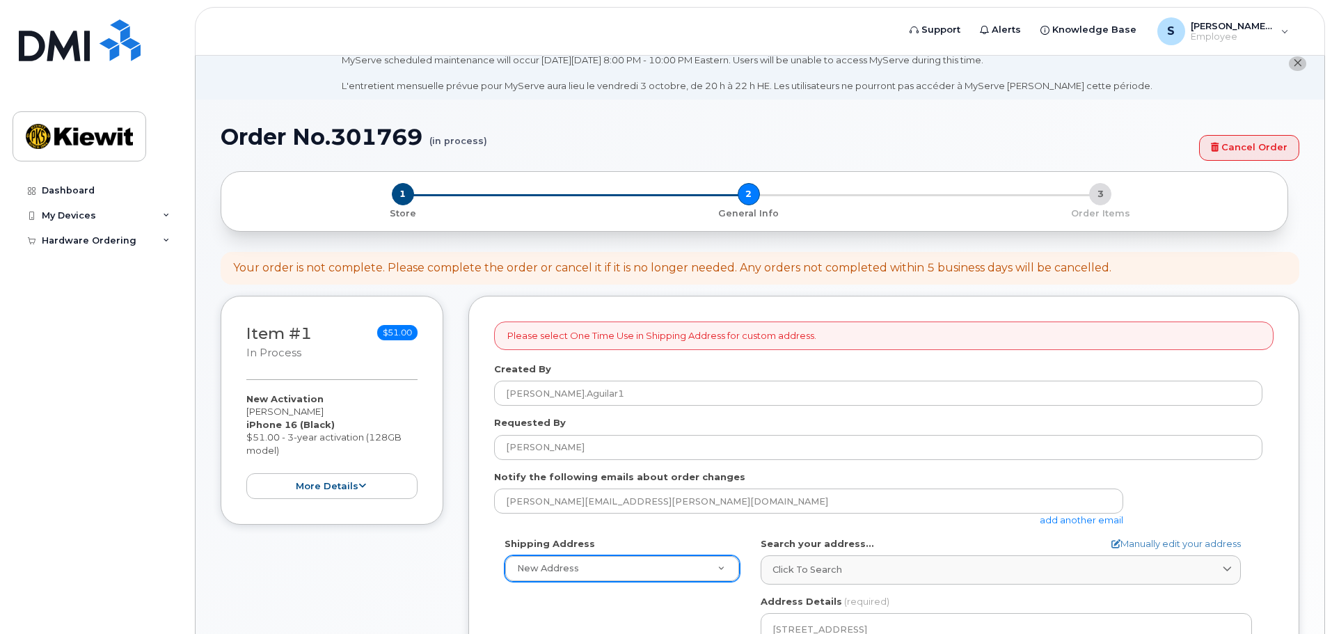
scroll to position [0, 0]
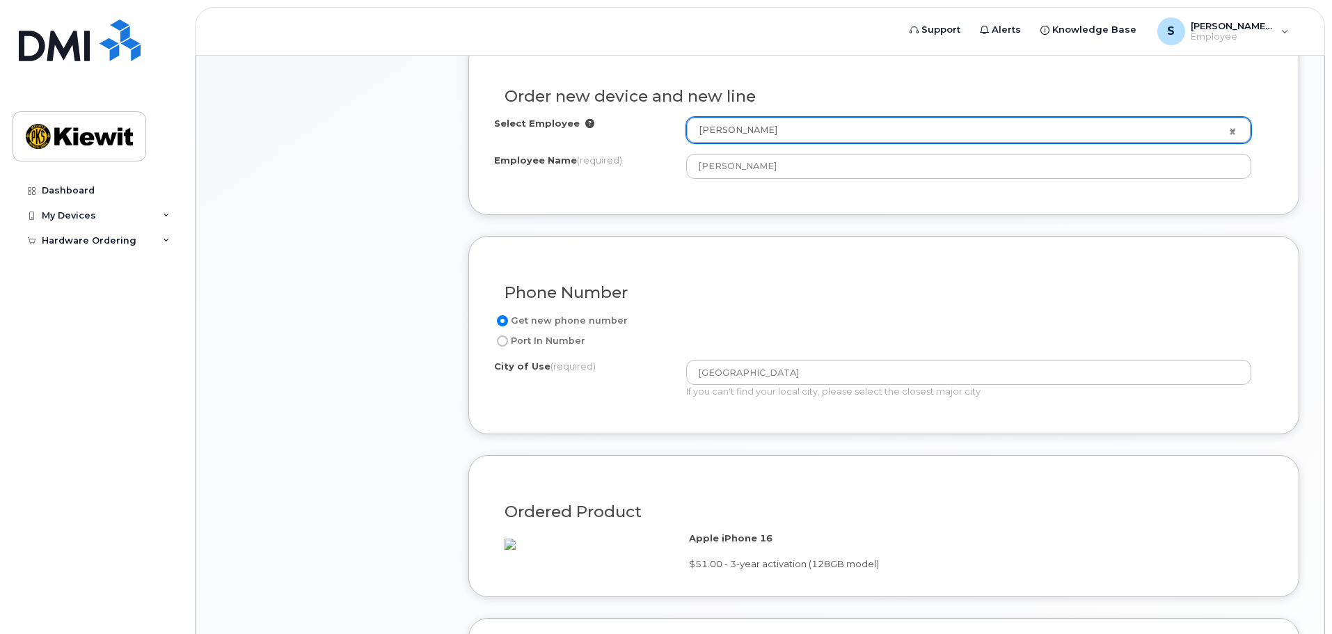
scroll to position [626, 0]
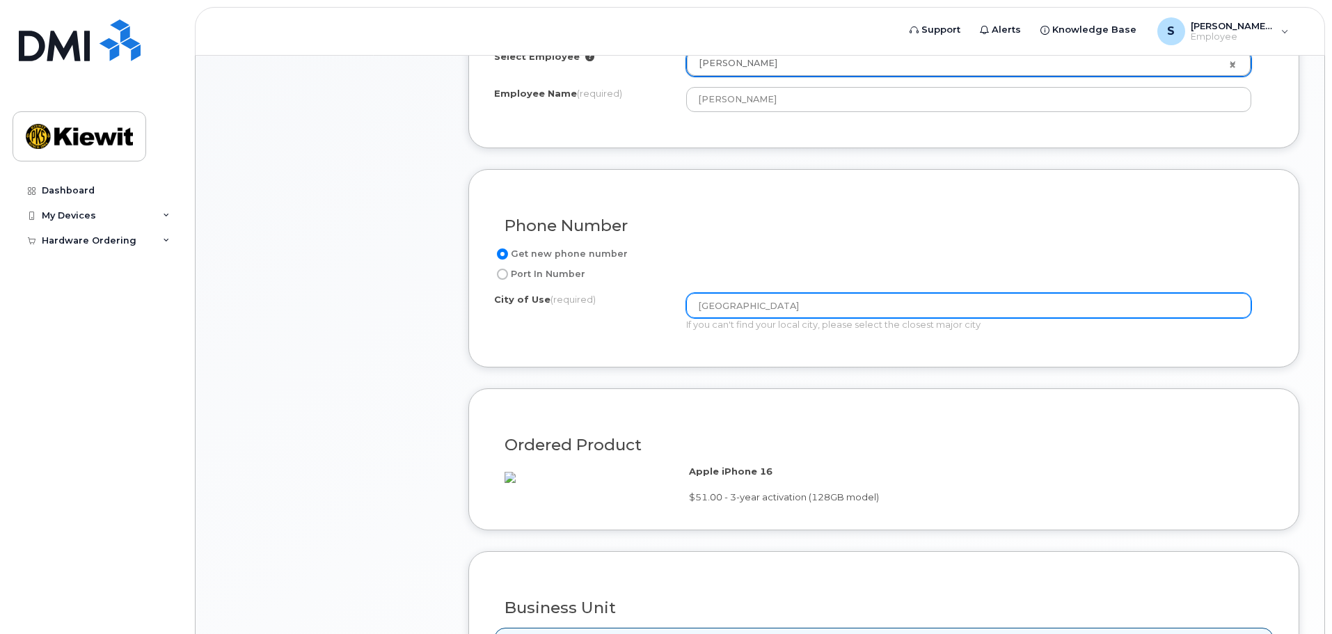
click at [713, 307] on input "Fording River Road" at bounding box center [968, 305] width 565 height 25
type input "Calgary"
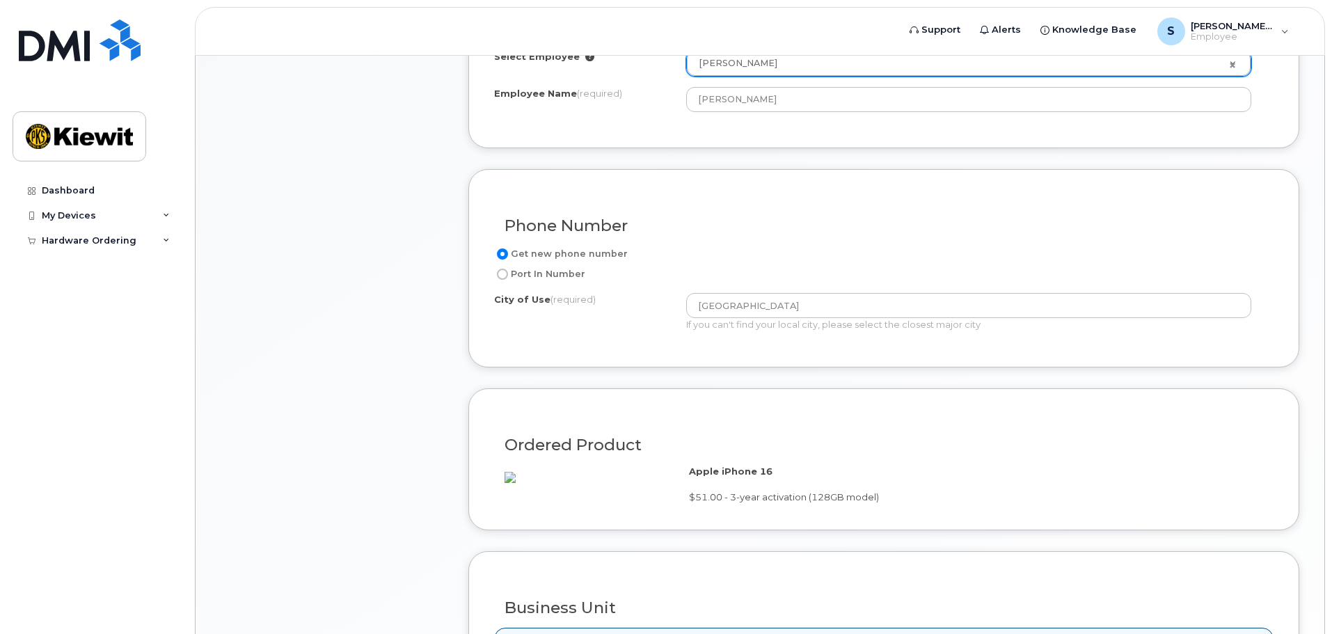
click at [754, 354] on div "Phone Number Get new phone number Port In Number City of Use (required) Calgary…" at bounding box center [883, 268] width 831 height 198
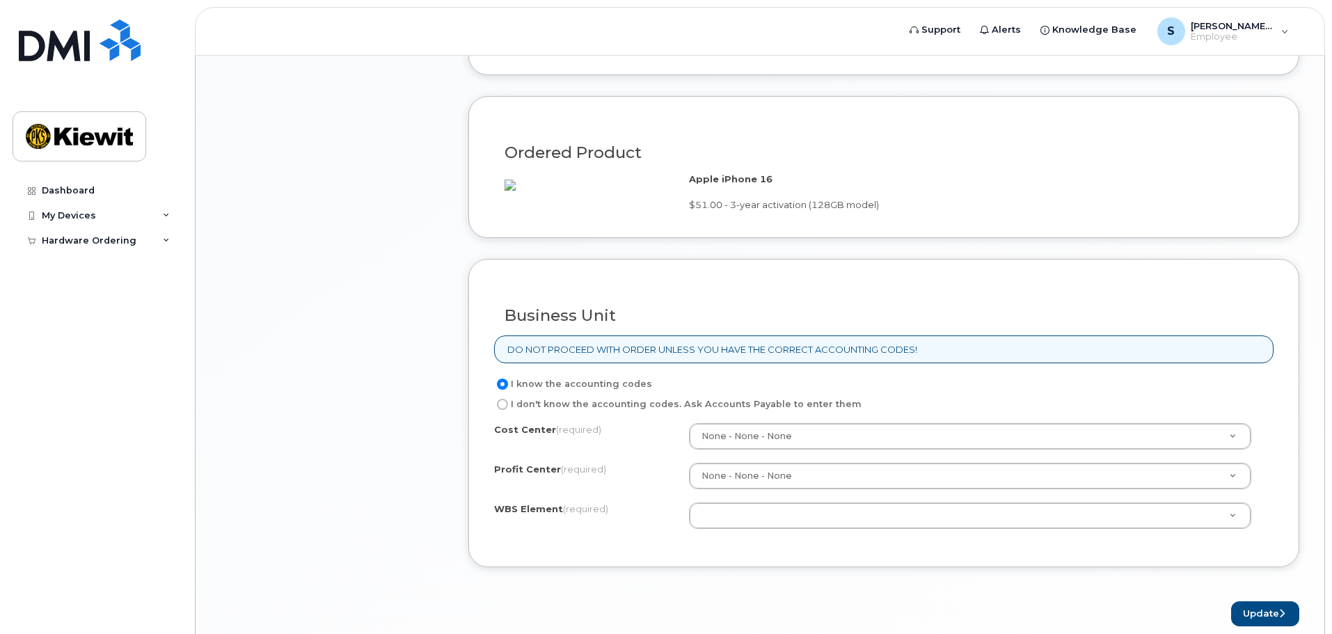
scroll to position [974, 0]
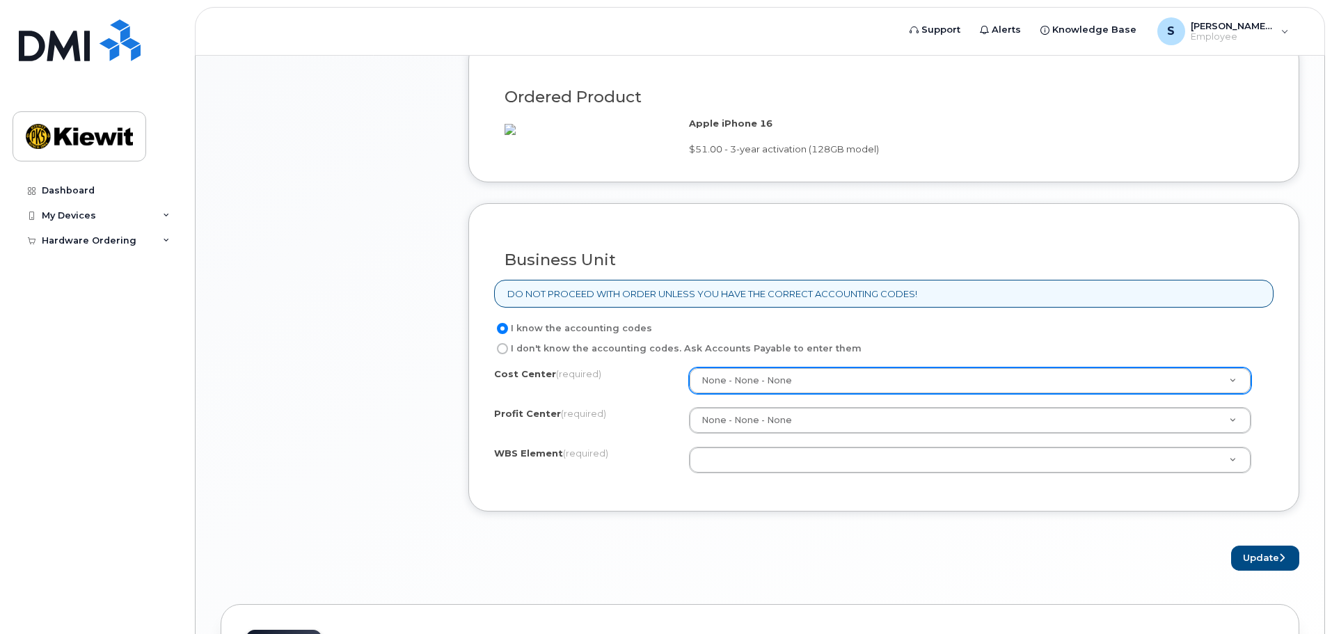
click at [598, 357] on label "I don't know the accounting codes. Ask Accounts Payable to enter them" at bounding box center [677, 348] width 367 height 17
click at [508, 354] on input "I don't know the accounting codes. Ask Accounts Payable to enter them" at bounding box center [502, 348] width 11 height 11
radio input "true"
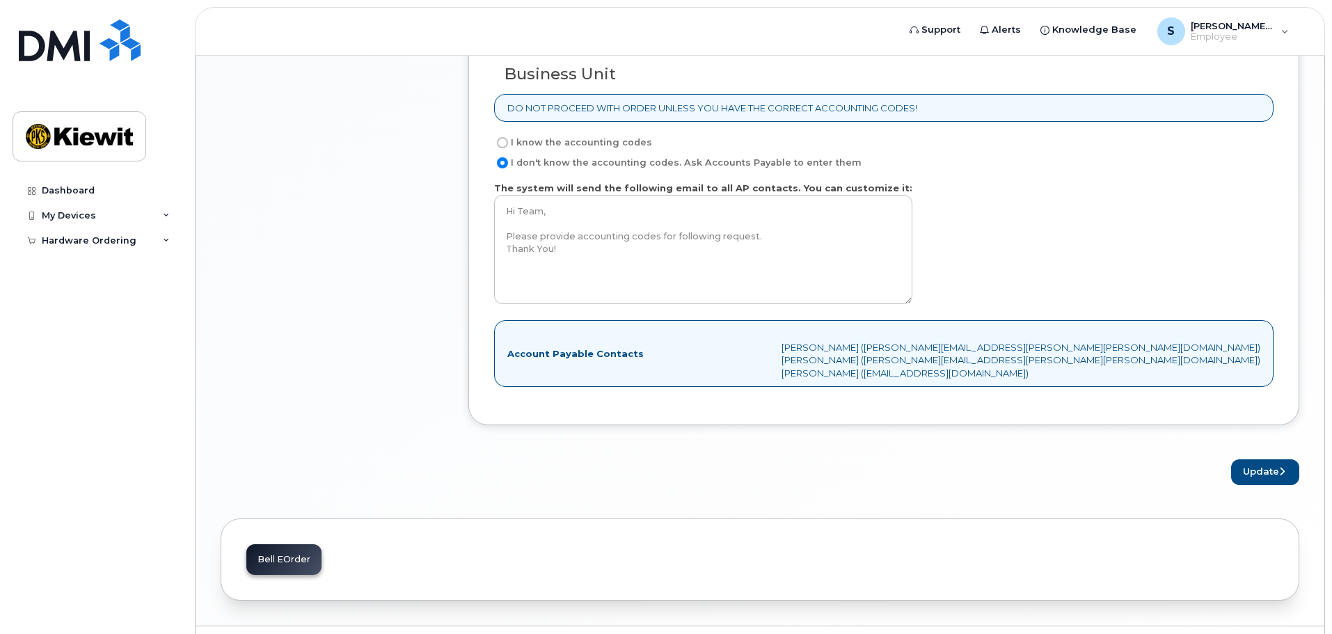
scroll to position [1183, 0]
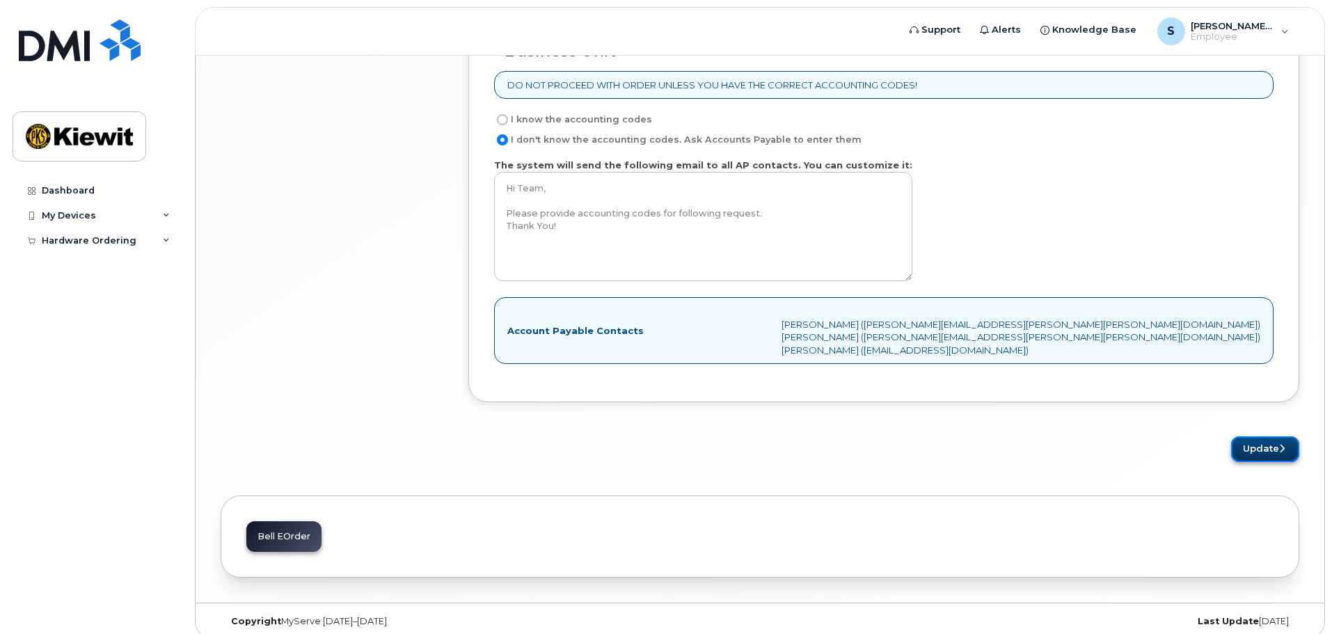
click at [1251, 459] on button "Update" at bounding box center [1265, 449] width 68 height 26
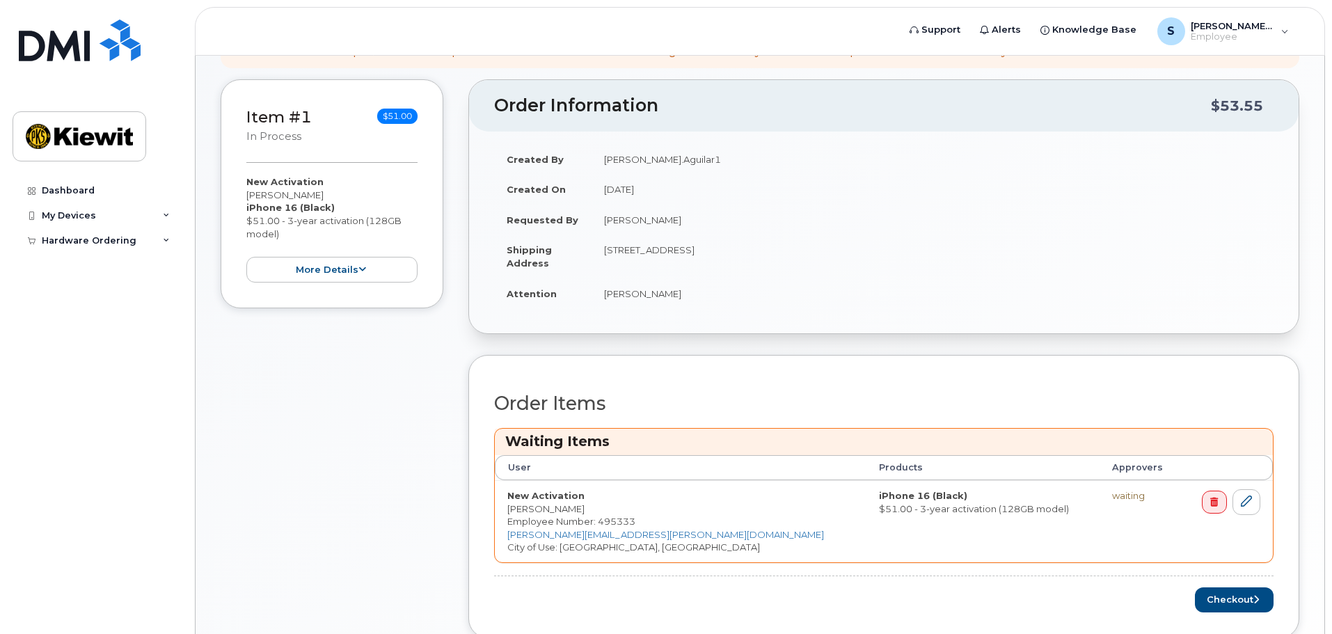
scroll to position [348, 0]
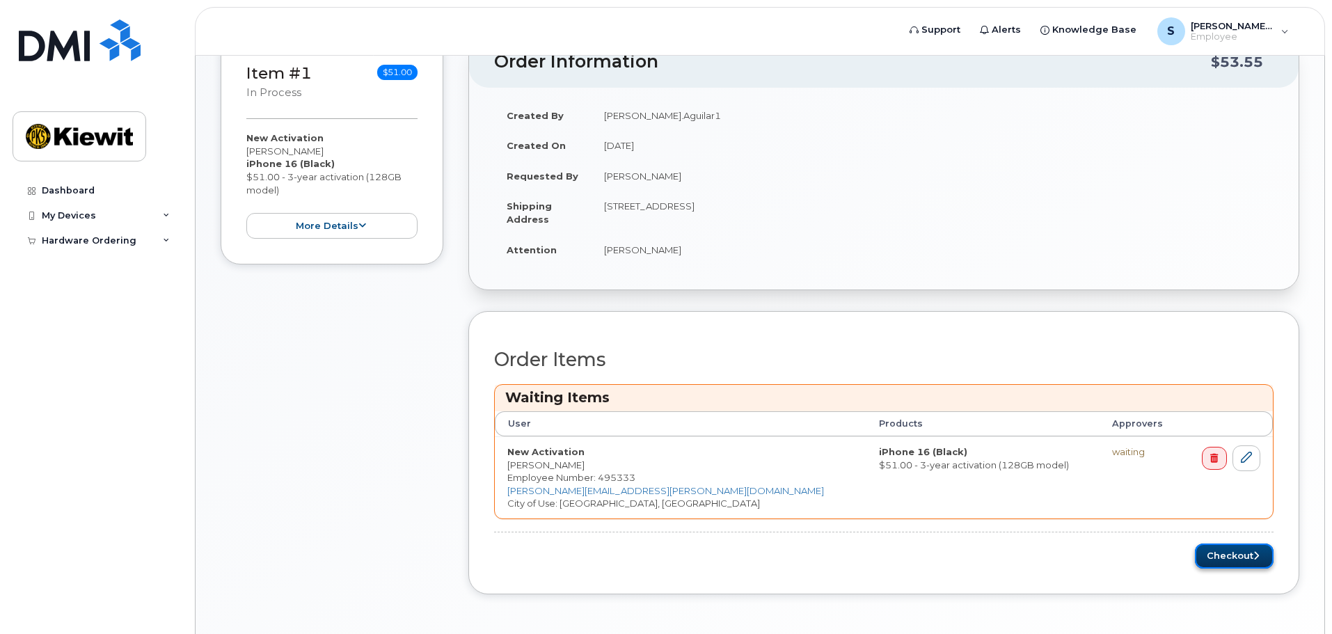
click at [1217, 553] on button "Checkout" at bounding box center [1234, 557] width 79 height 26
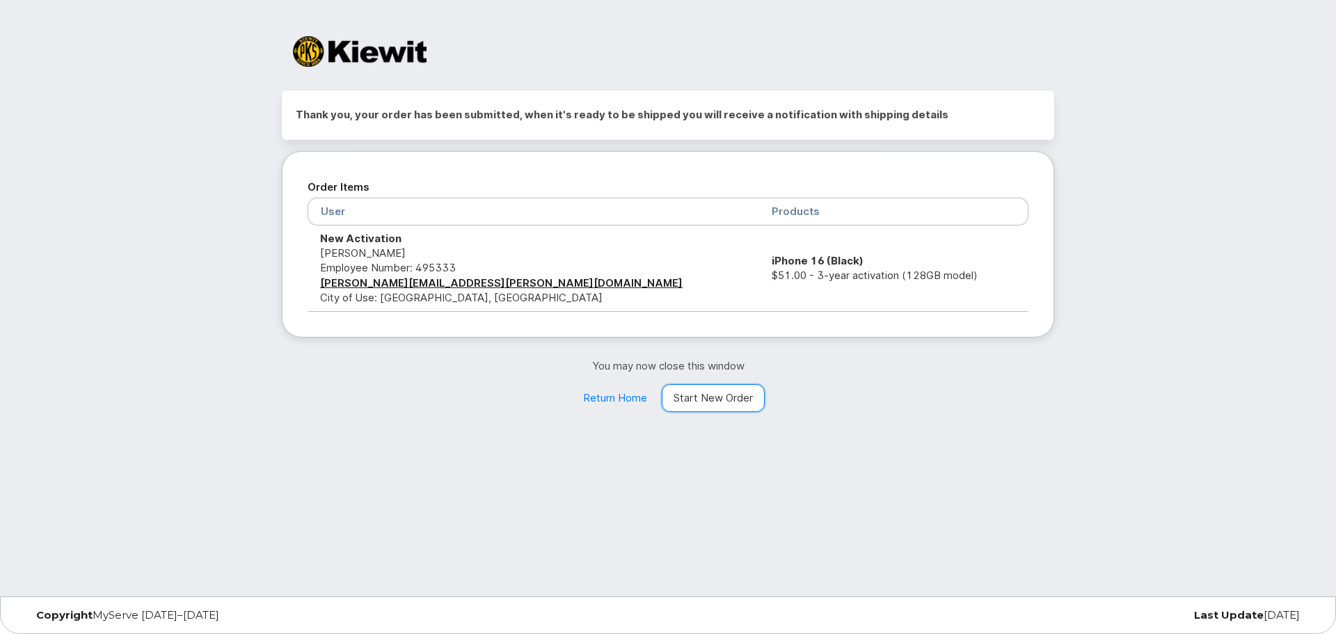
click at [715, 402] on link "Start New Order" at bounding box center [713, 398] width 103 height 28
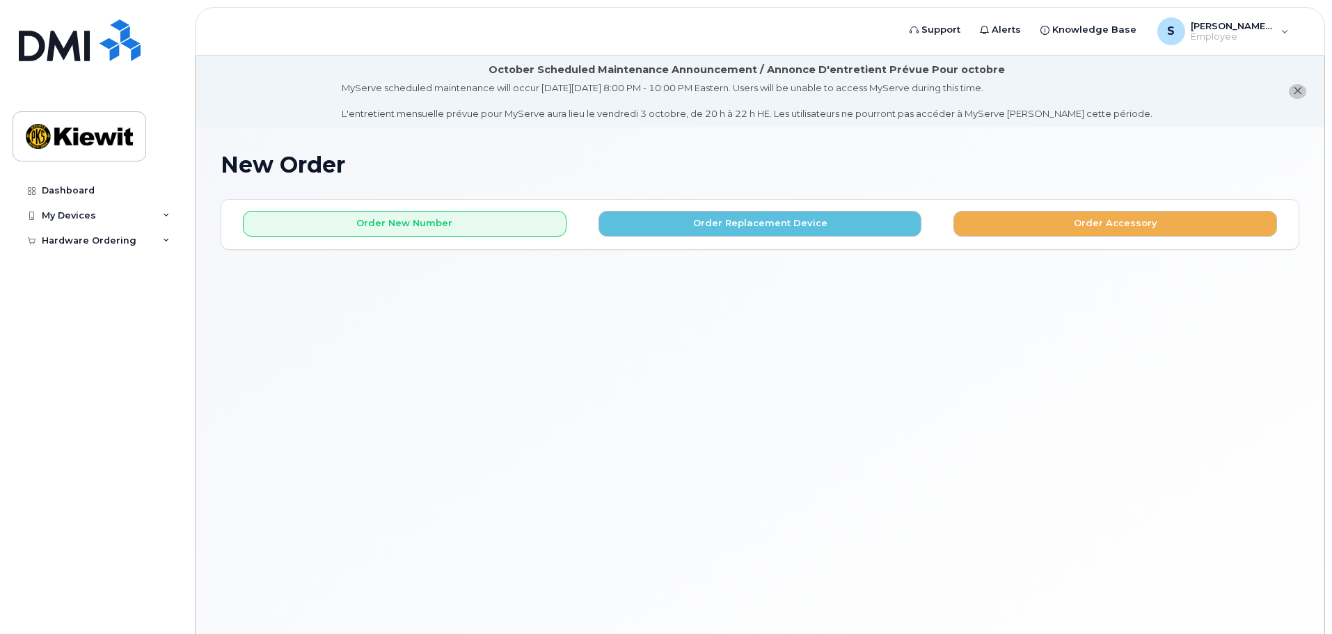
drag, startPoint x: 899, startPoint y: 399, endPoint x: 853, endPoint y: 554, distance: 161.7
click at [899, 399] on div "New Order × Share This Order If you want to allow others to create or edit orde…" at bounding box center [760, 397] width 1129 height 541
drag, startPoint x: 980, startPoint y: 459, endPoint x: 775, endPoint y: 303, distance: 257.8
click at [980, 459] on div "New Order × Share This Order If you want to allow others to create or edit orde…" at bounding box center [760, 397] width 1129 height 541
click at [814, 361] on div "New Order × Share This Order If you want to allow others to create or edit orde…" at bounding box center [760, 397] width 1129 height 541
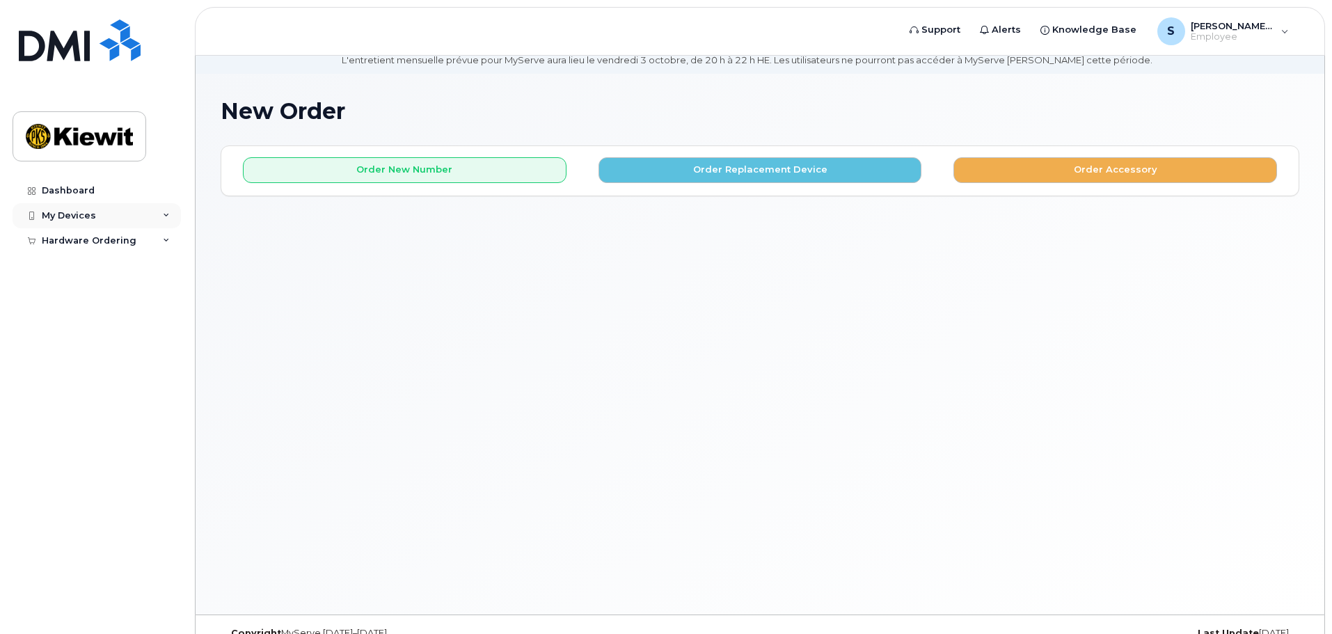
scroll to position [70, 0]
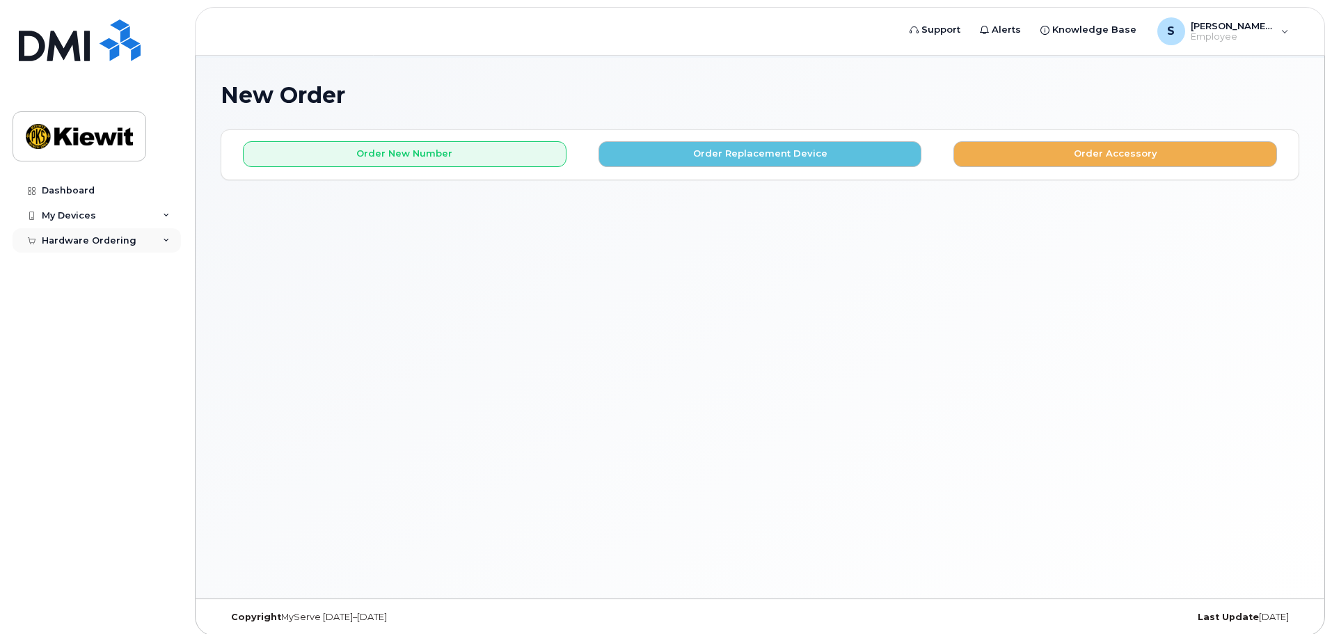
click at [102, 236] on div "Hardware Ordering" at bounding box center [89, 240] width 95 height 11
click at [83, 269] on div "My Orders" at bounding box center [73, 266] width 50 height 13
